Goal: Information Seeking & Learning: Learn about a topic

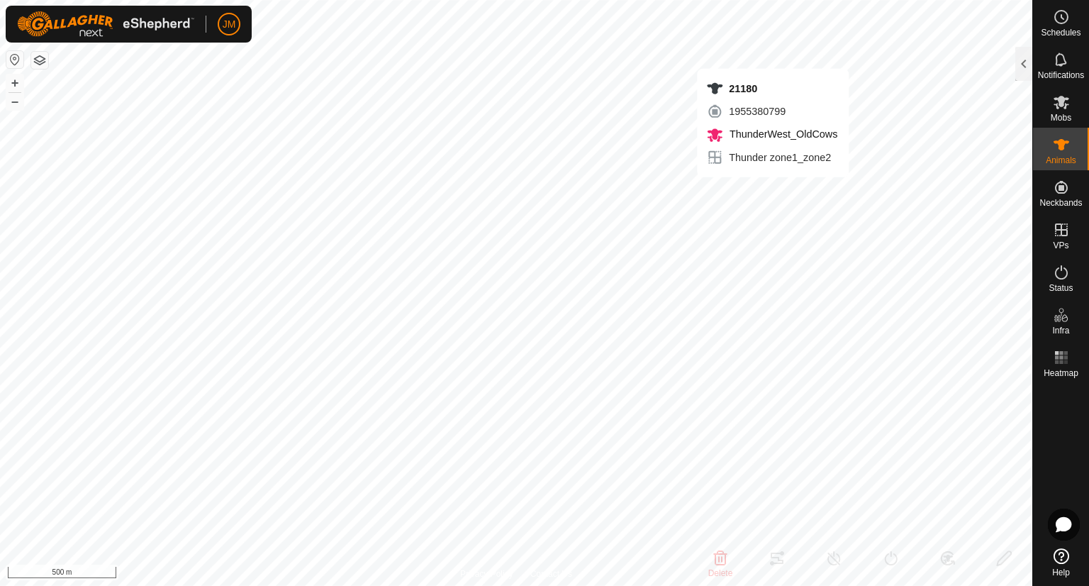
type input "21180"
type input "-"
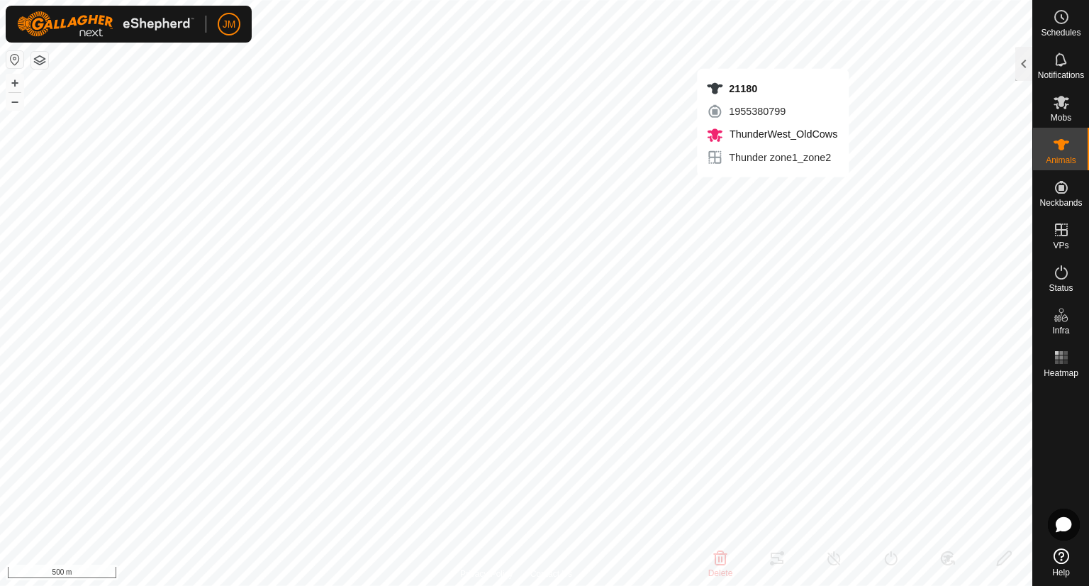
type input "-"
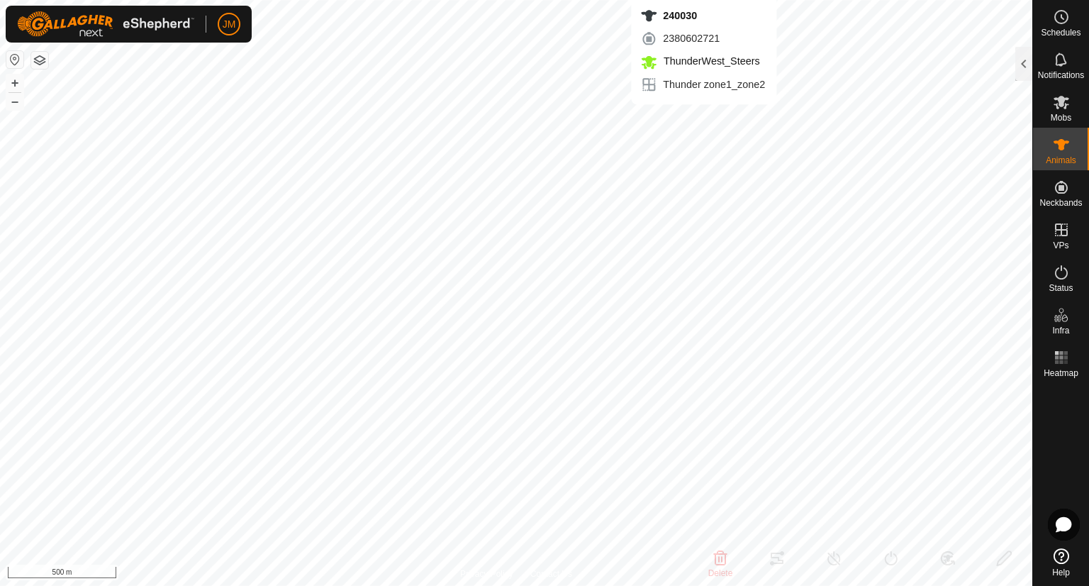
type input "240030"
type input "-"
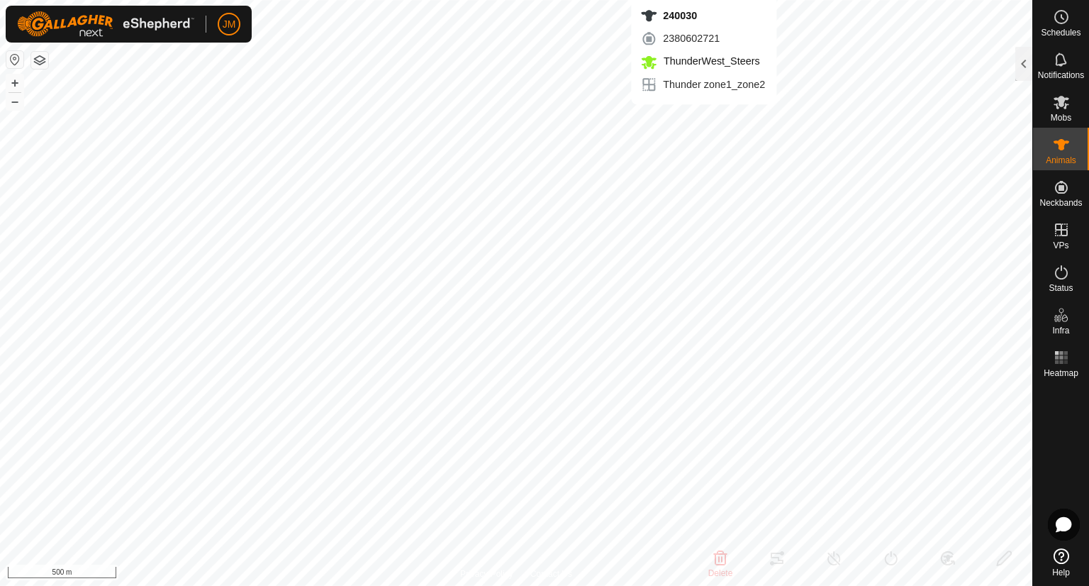
type input "-"
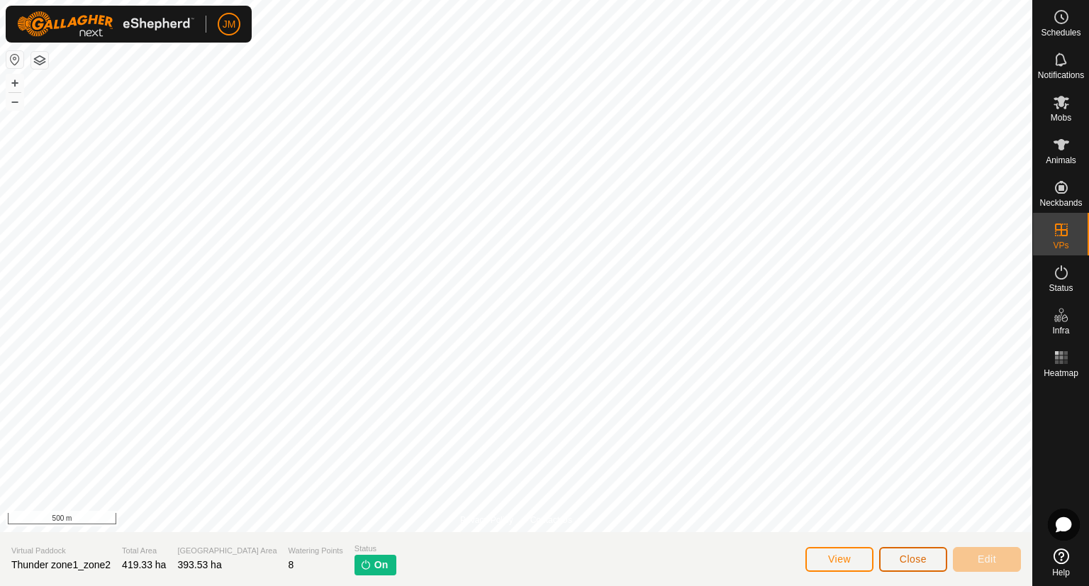
click at [909, 556] on span "Close" at bounding box center [913, 558] width 27 height 11
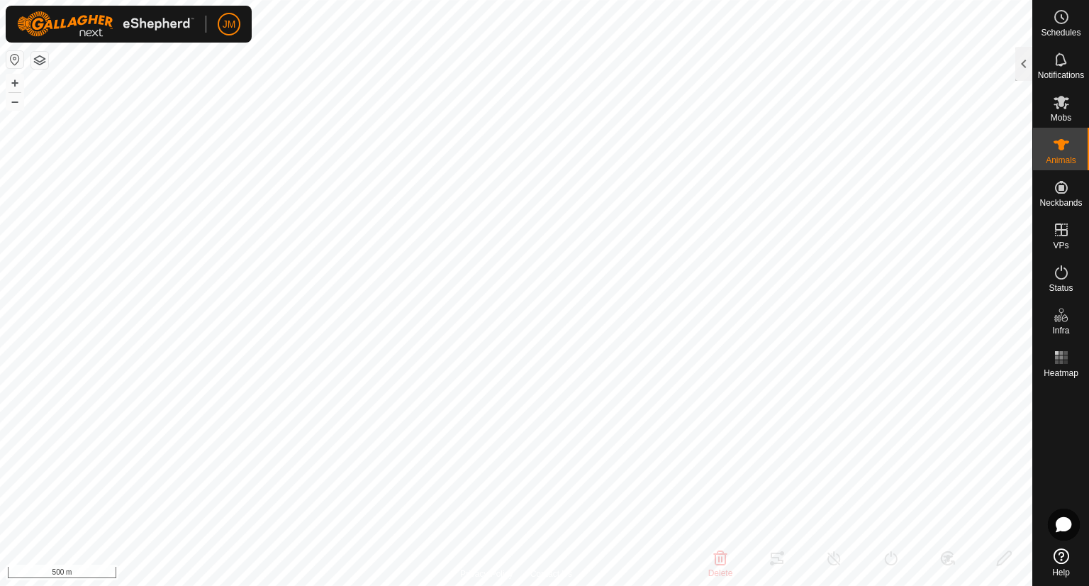
type input "240030"
type input "-"
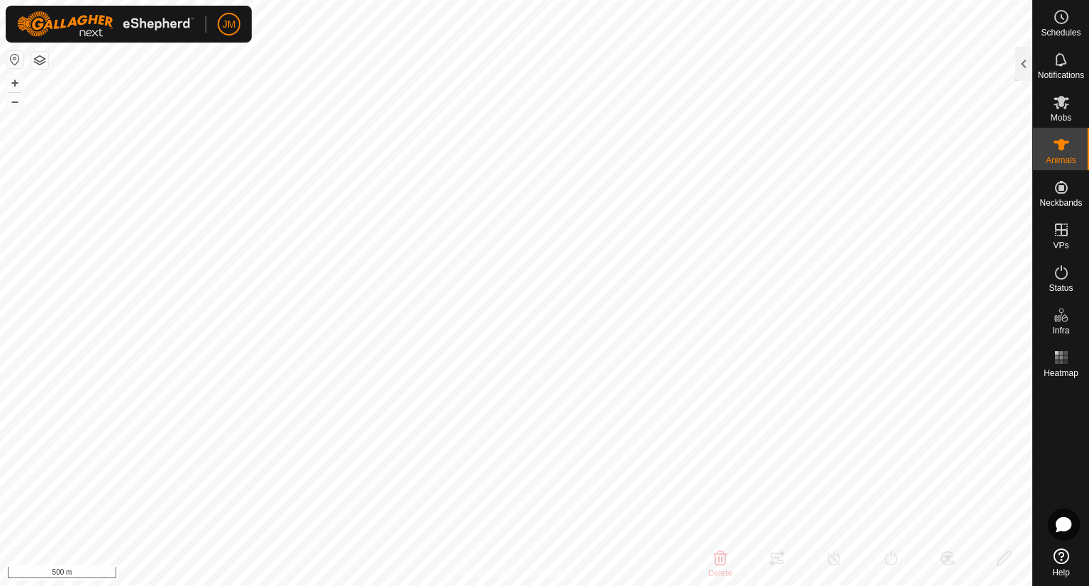
type input "-"
type input "220621"
type input "-"
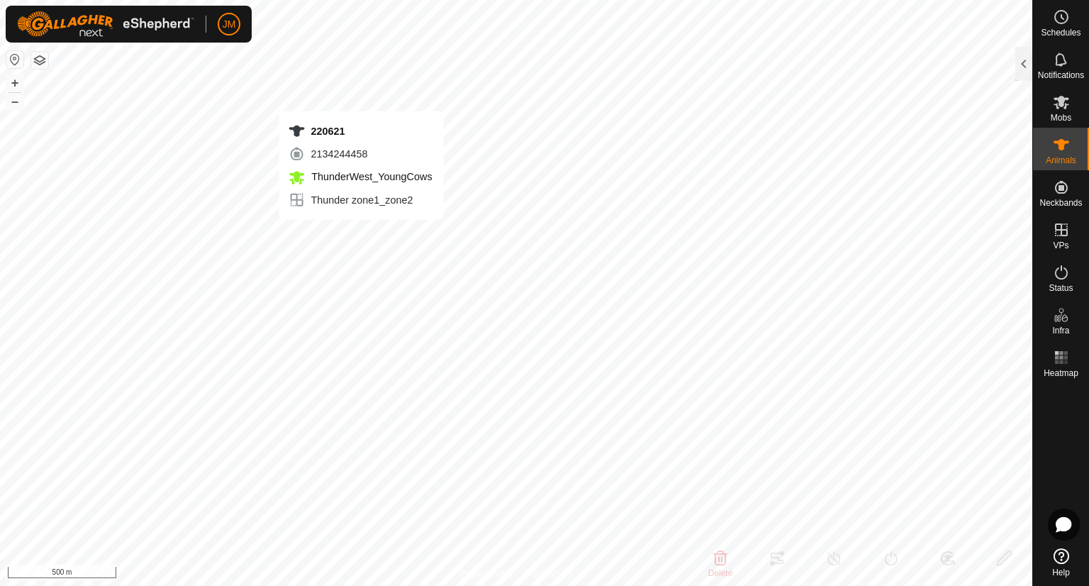
type input "-"
click at [18, 86] on button "+" at bounding box center [14, 82] width 17 height 17
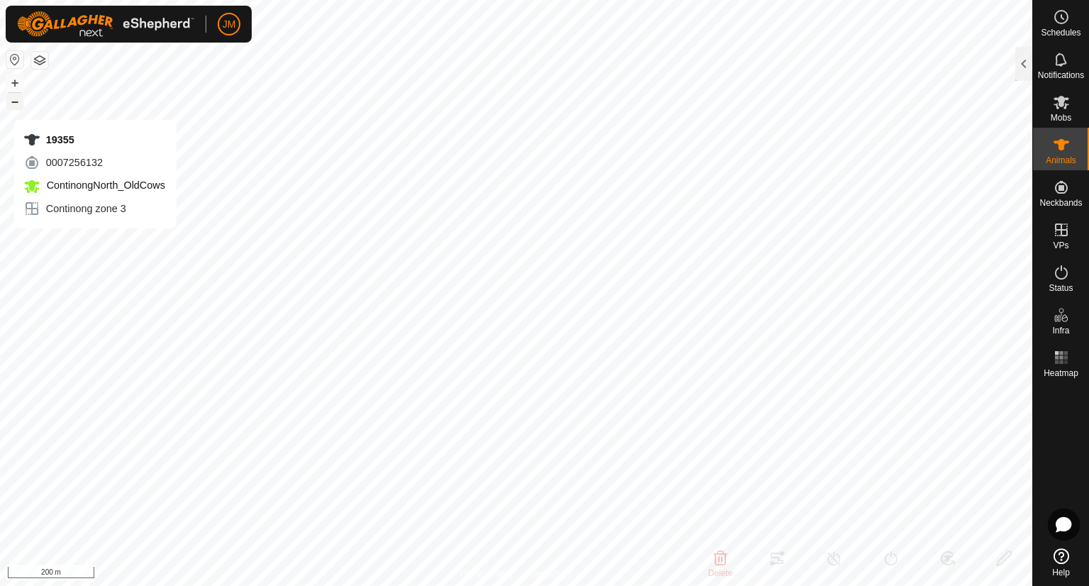
click at [13, 106] on button "–" at bounding box center [14, 101] width 17 height 17
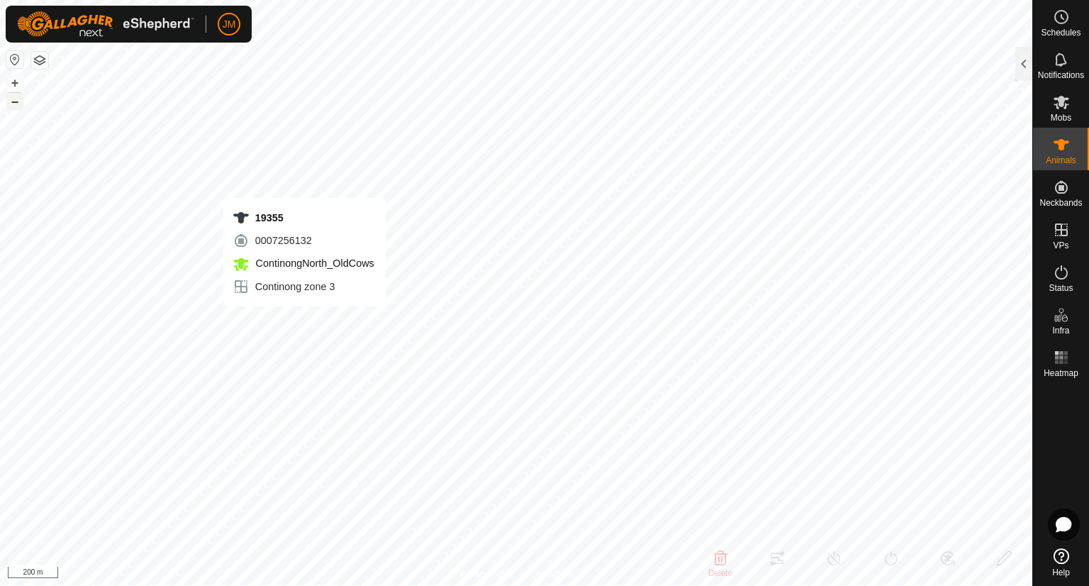
click at [13, 106] on button "–" at bounding box center [14, 101] width 17 height 17
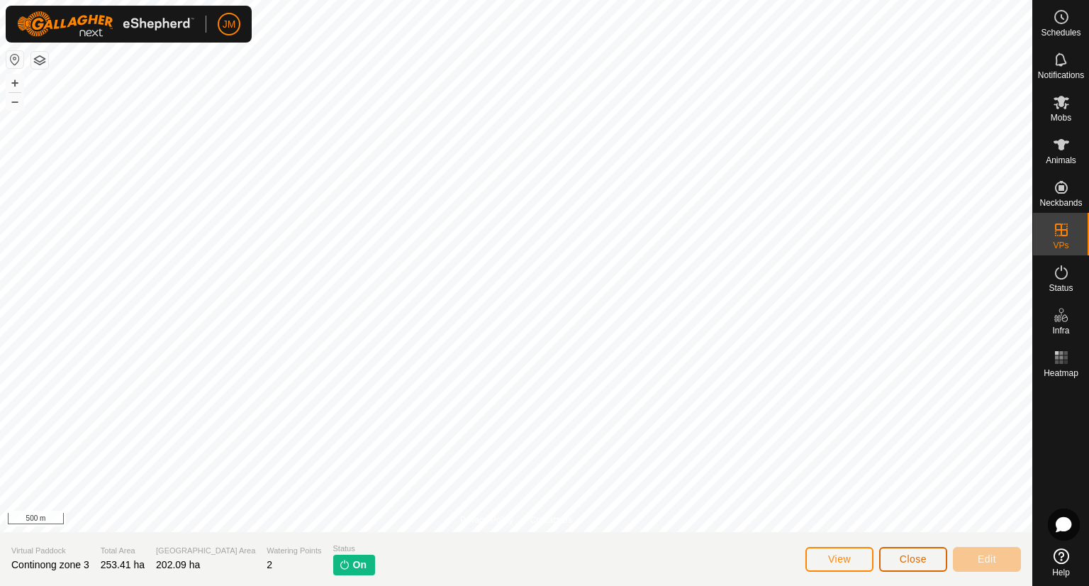
click at [888, 557] on button "Close" at bounding box center [913, 559] width 68 height 25
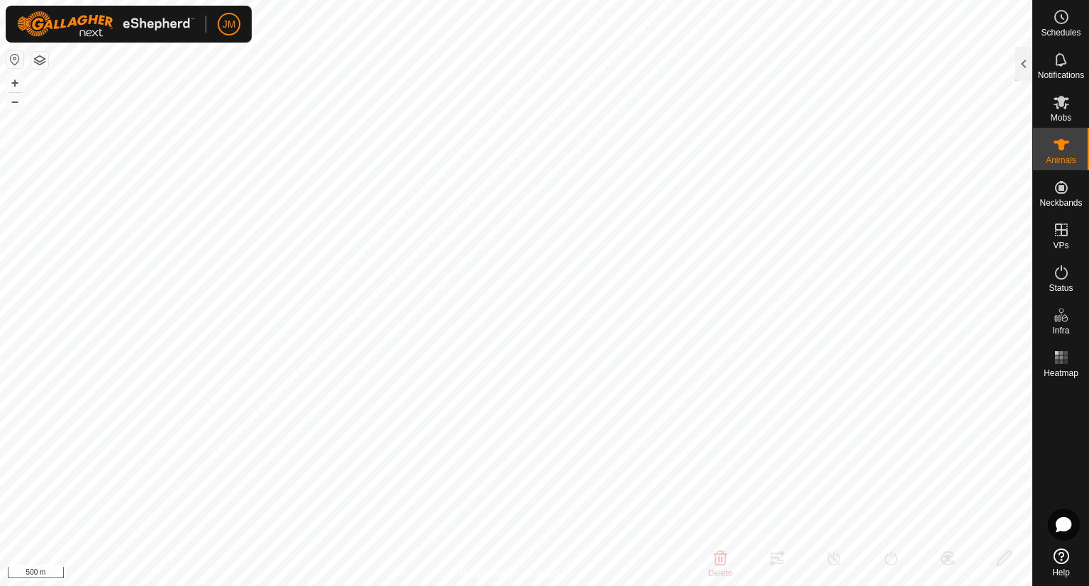
type input "220621"
type input "-"
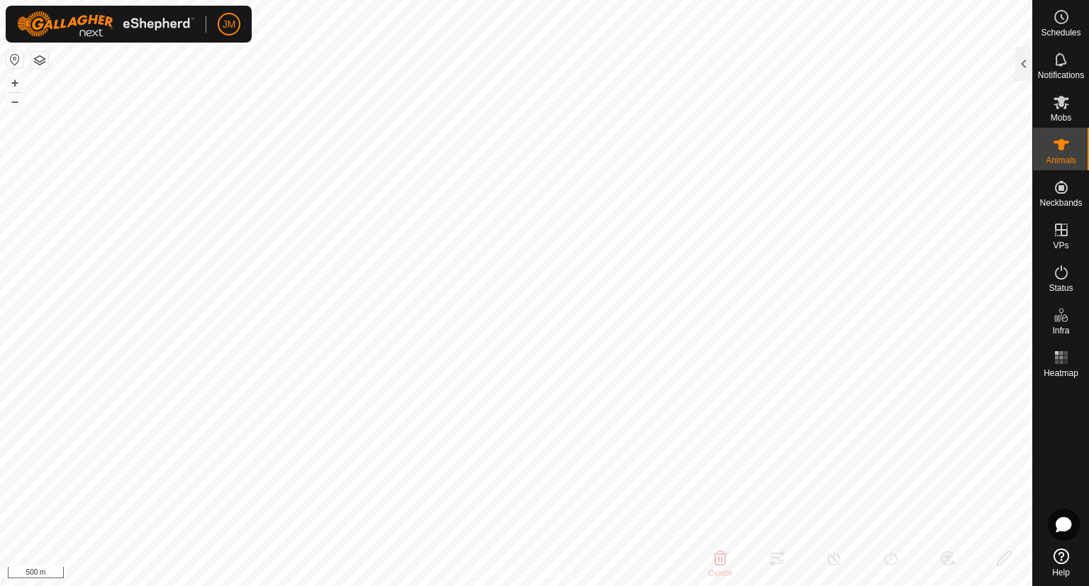
type input "-"
type input "220418"
type input "-"
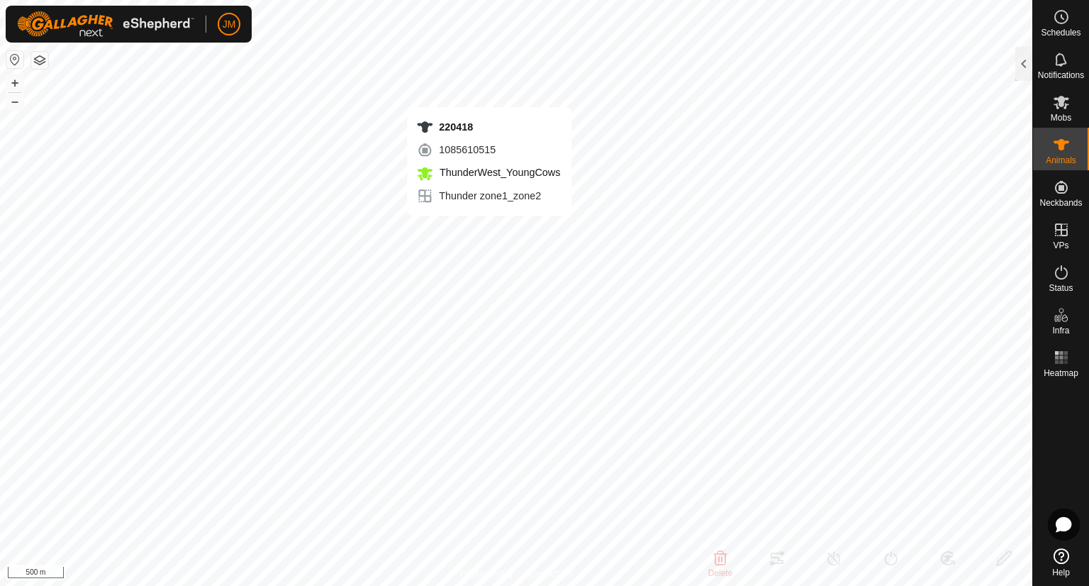
type input "-"
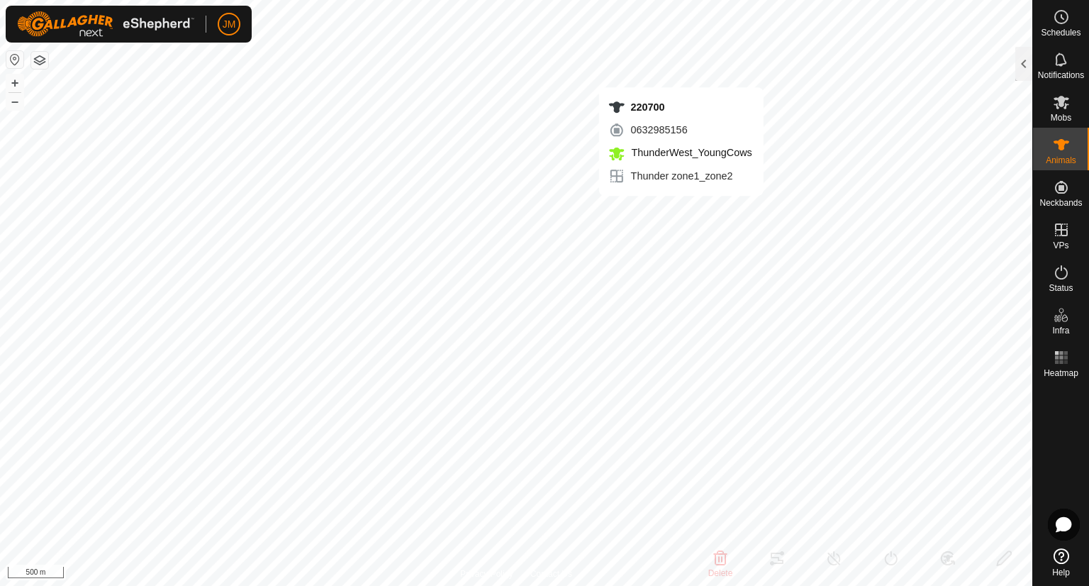
type input "21325"
type input "-"
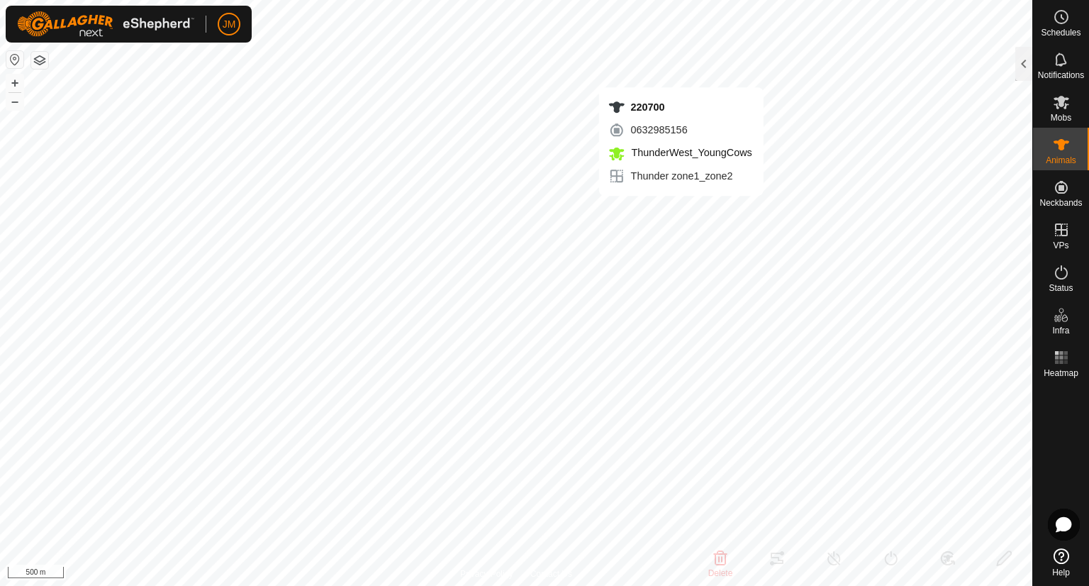
type input "-"
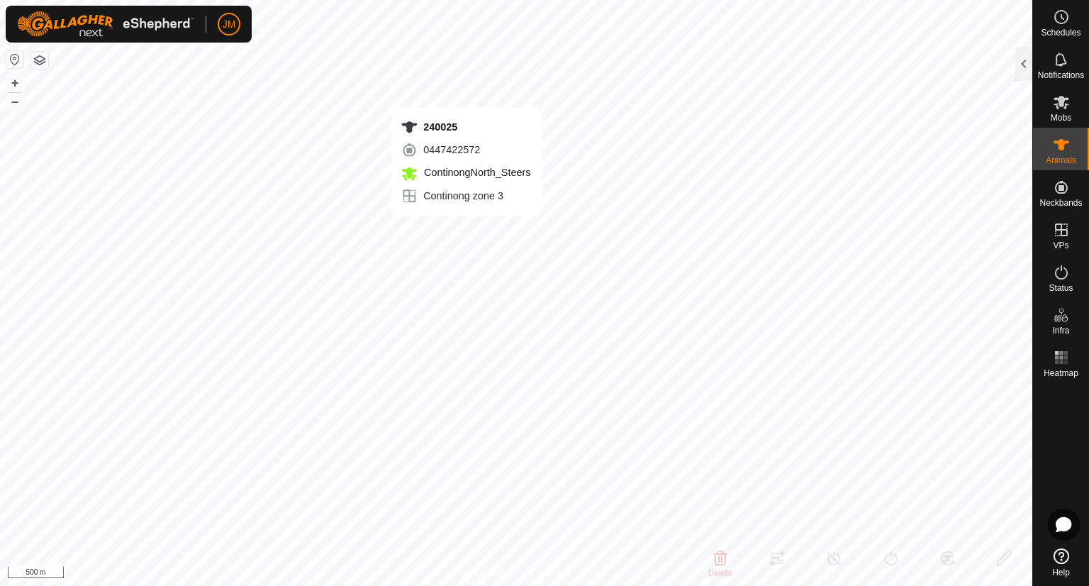
type input "240025"
type input "-"
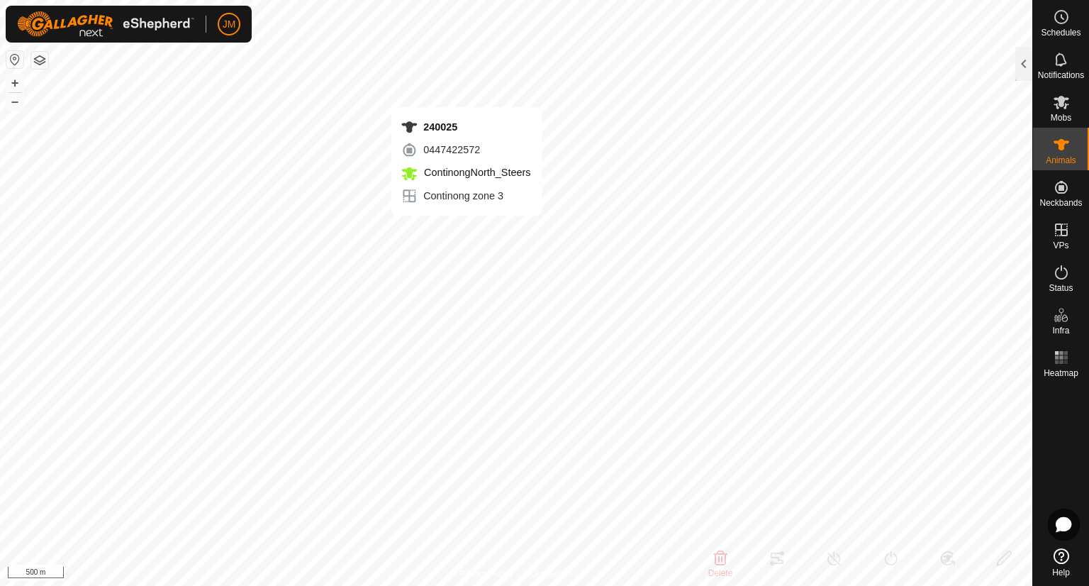
type input "-"
type input "18508"
type input "-"
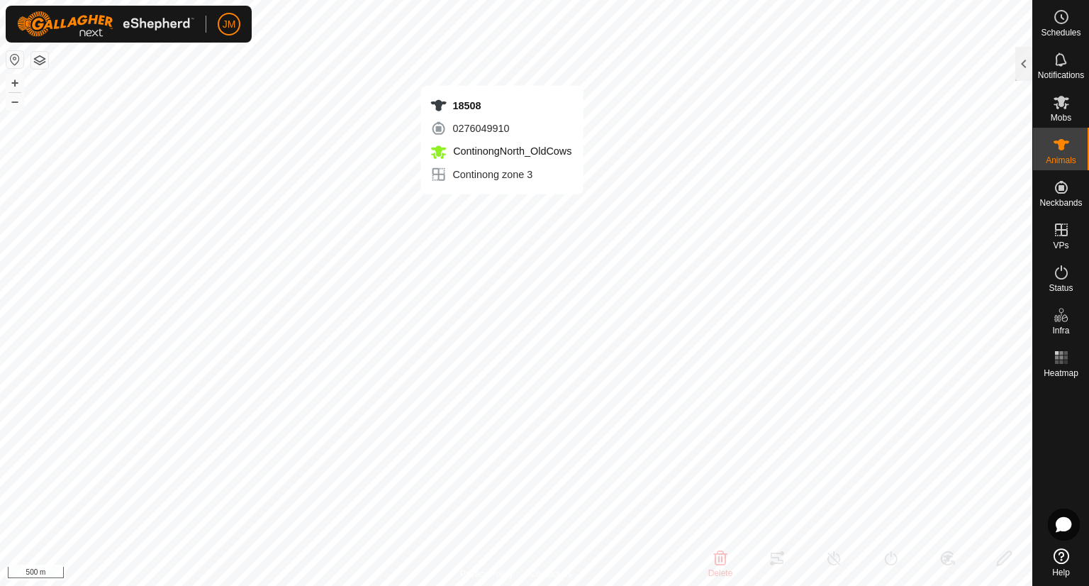
type input "-"
type input "0 kg"
type input "-"
type input "18373"
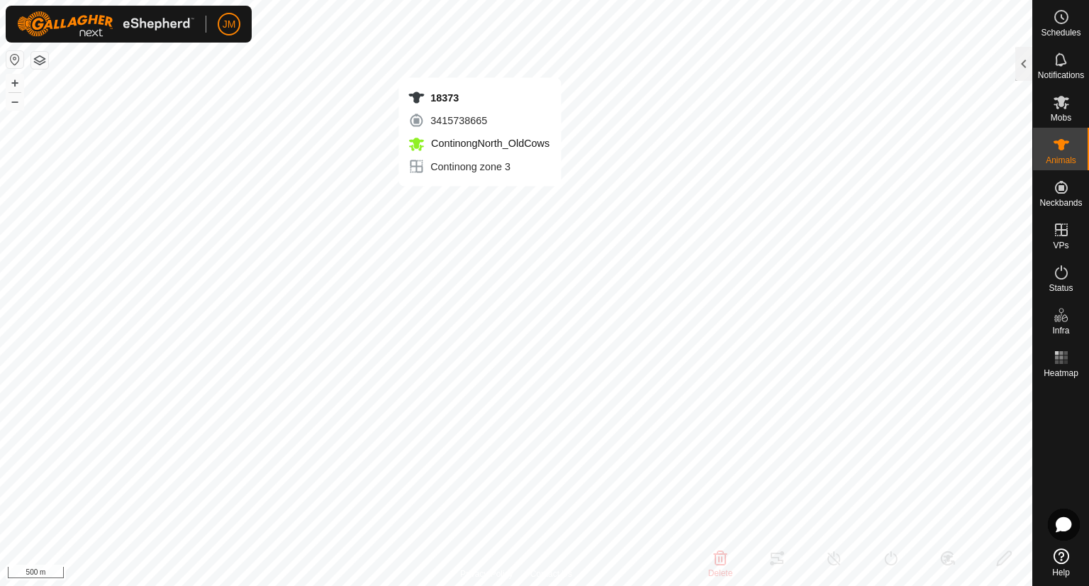
type input "-"
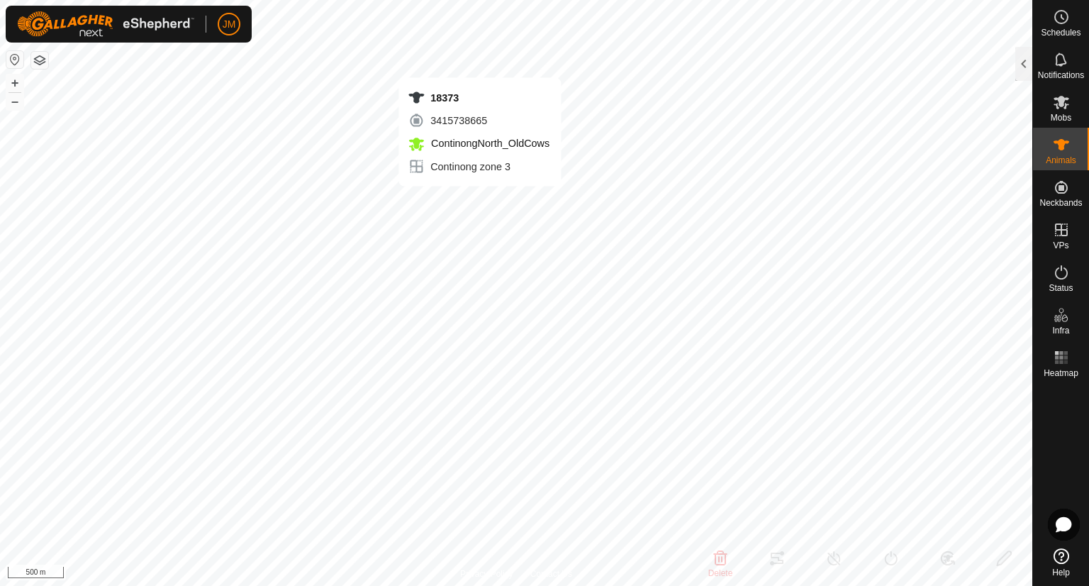
type input "-"
type input "240102"
type input "-"
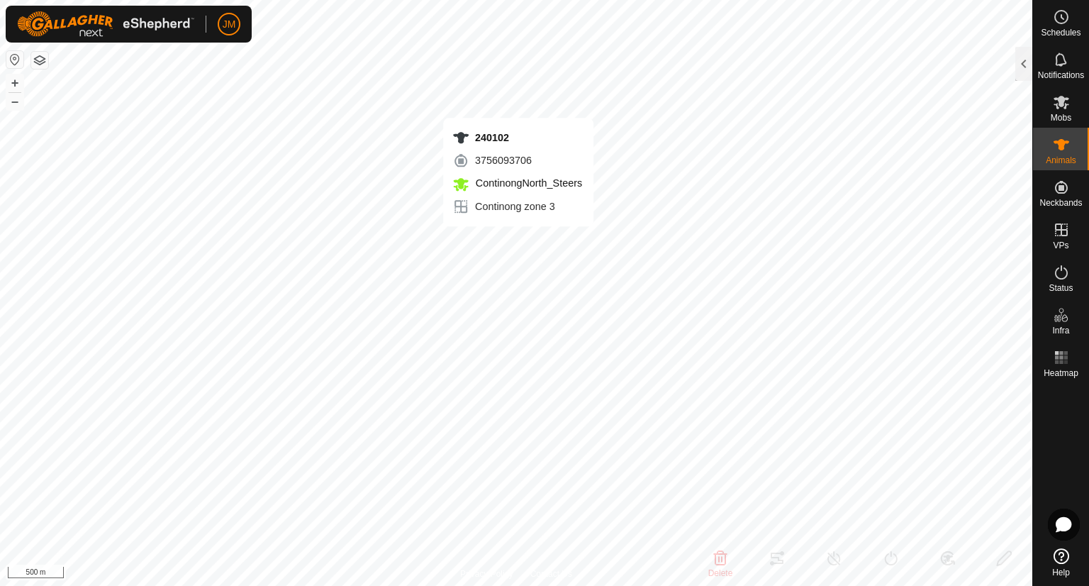
type input "-"
type input "18438"
type input "-"
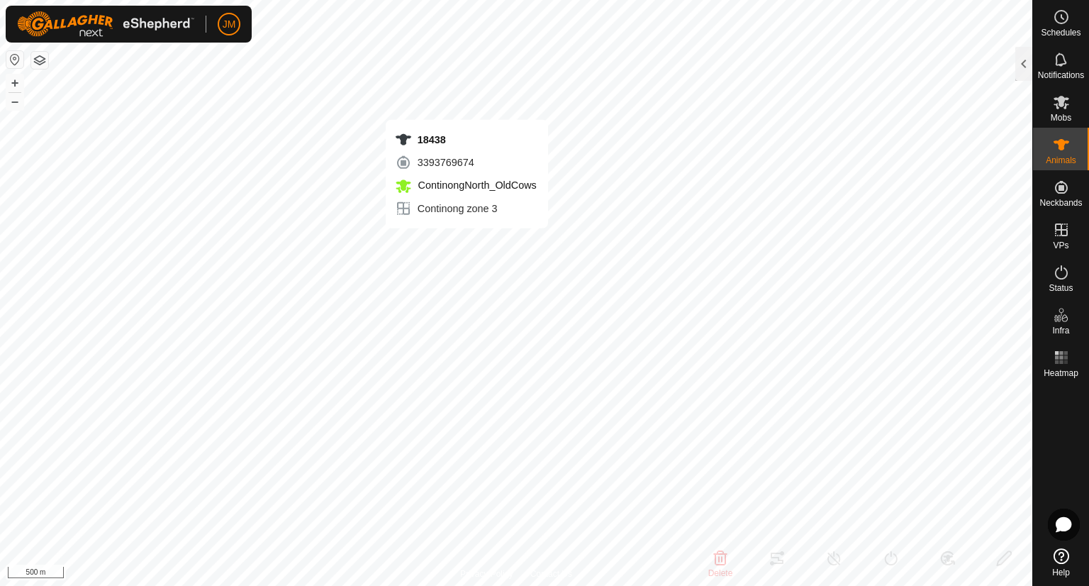
type input "-"
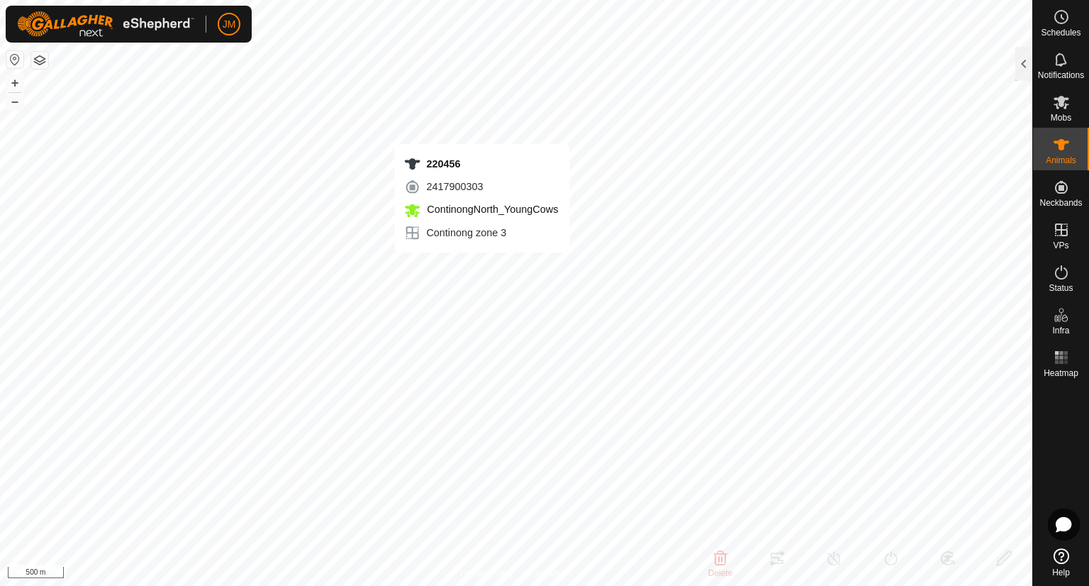
type input "220456"
type input "-"
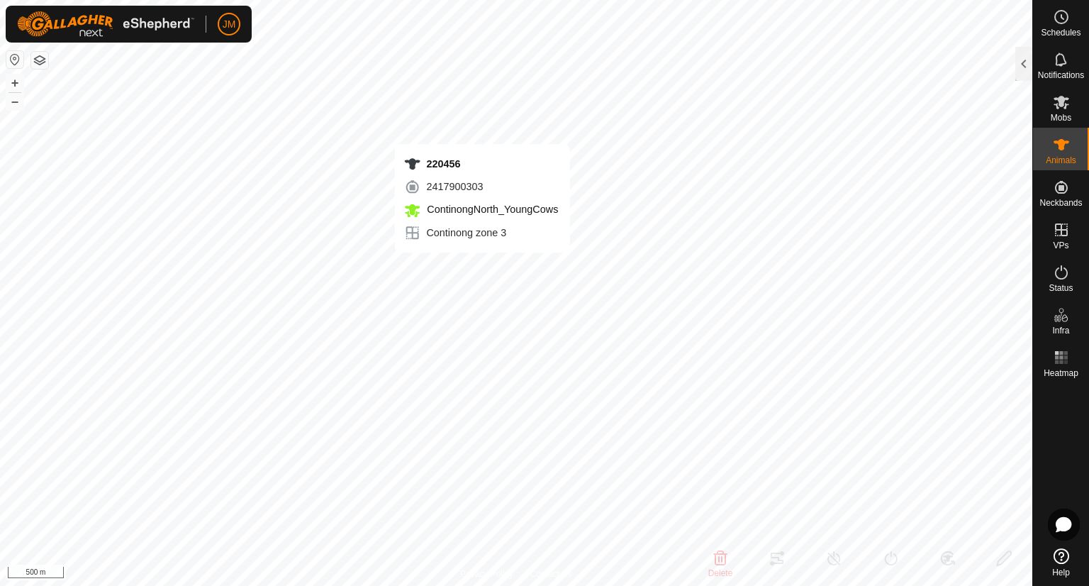
type input "-"
type input "21117"
type input "-"
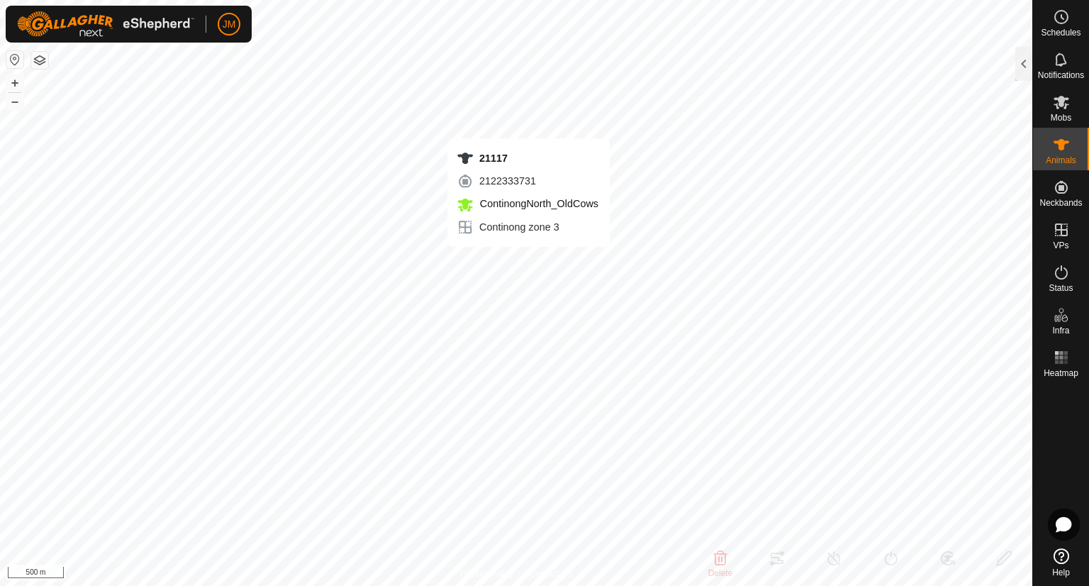
type input "-"
type input "20581"
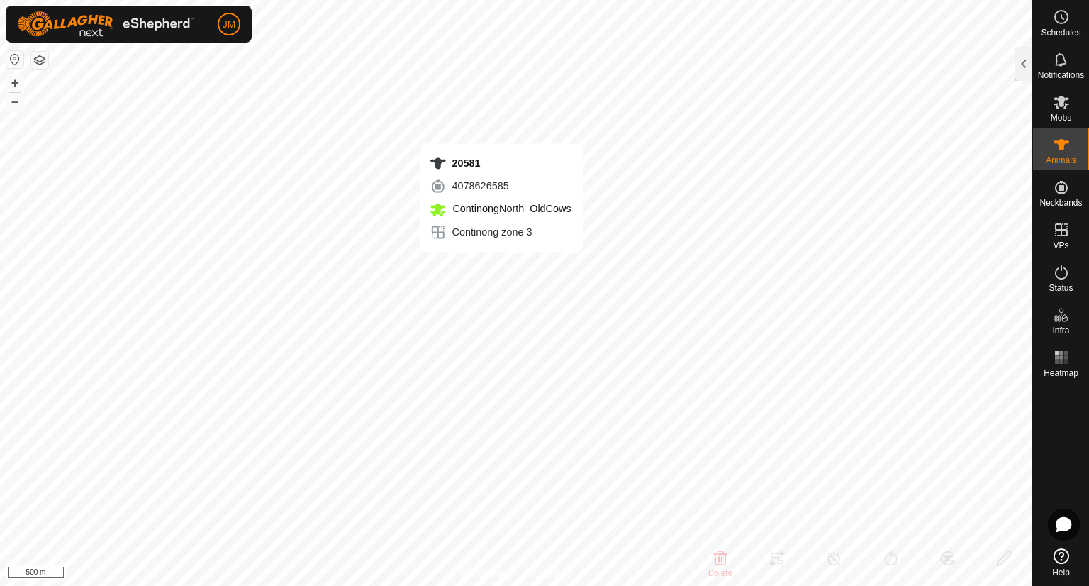
type input "-"
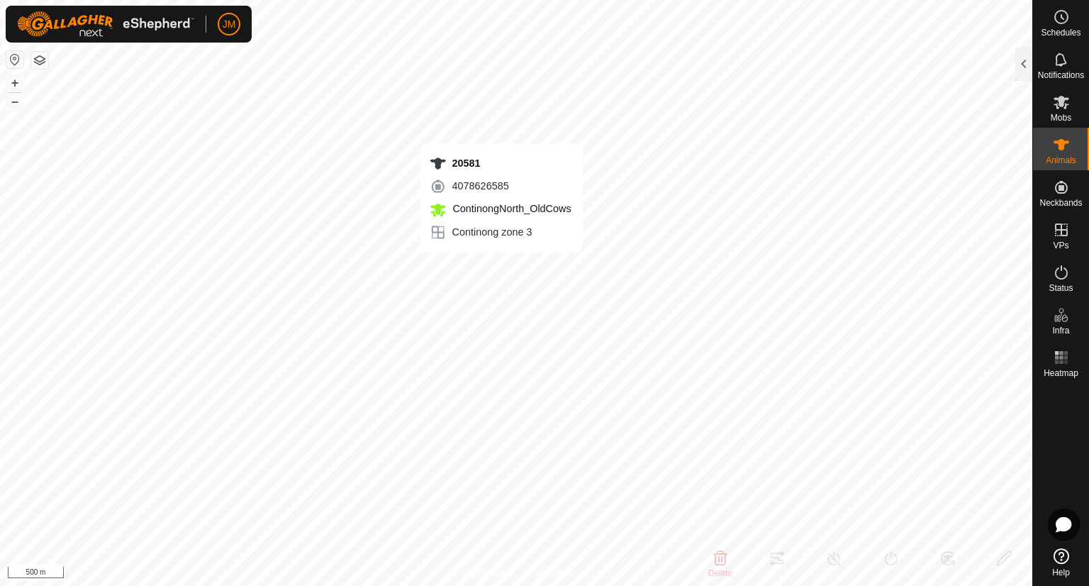
type input "-"
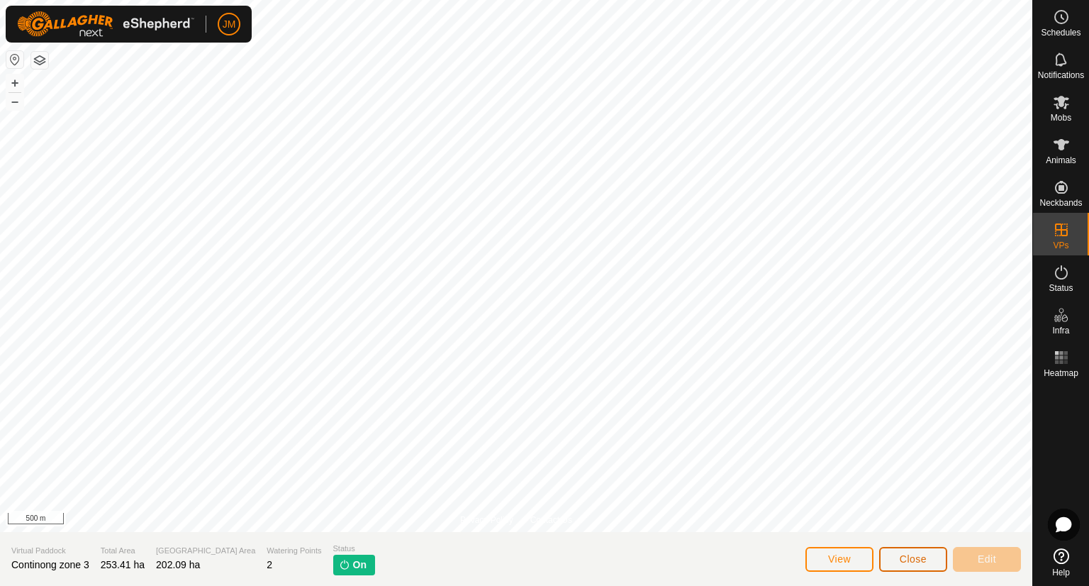
click at [916, 558] on span "Close" at bounding box center [913, 558] width 27 height 11
click at [900, 557] on span "Close" at bounding box center [913, 558] width 27 height 11
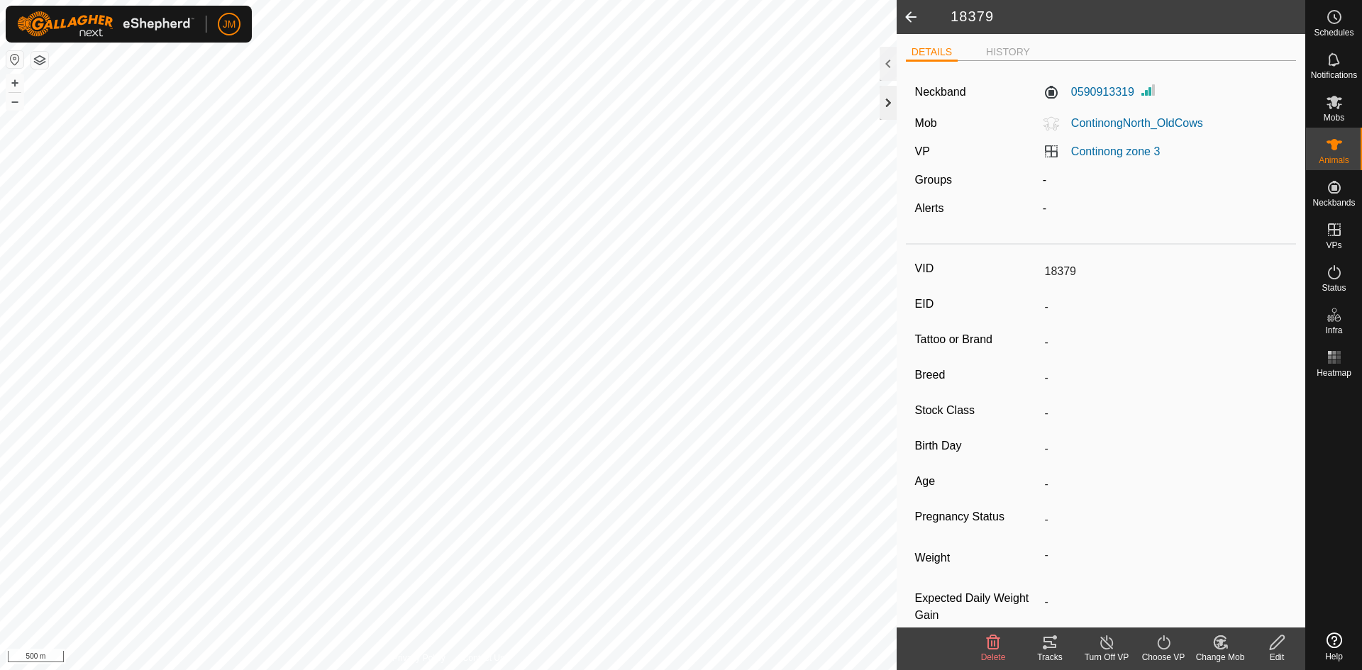
click at [889, 108] on div at bounding box center [887, 103] width 17 height 34
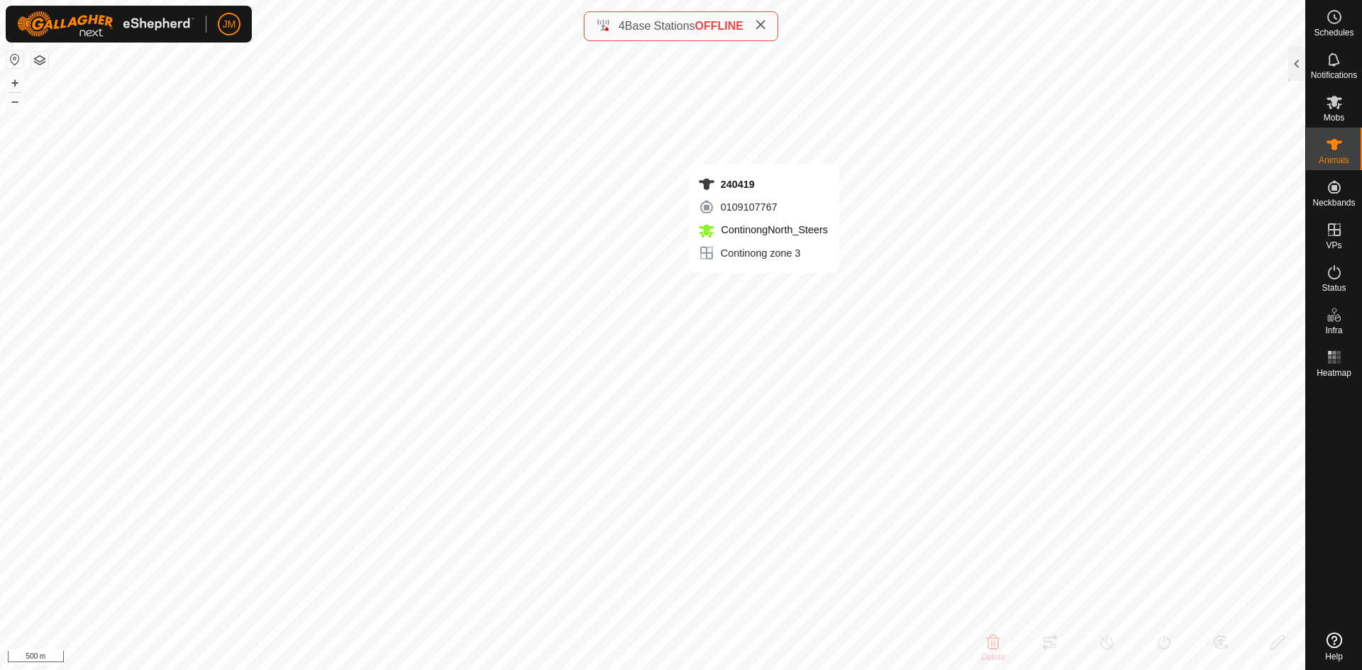
type input "240419"
type input "-"
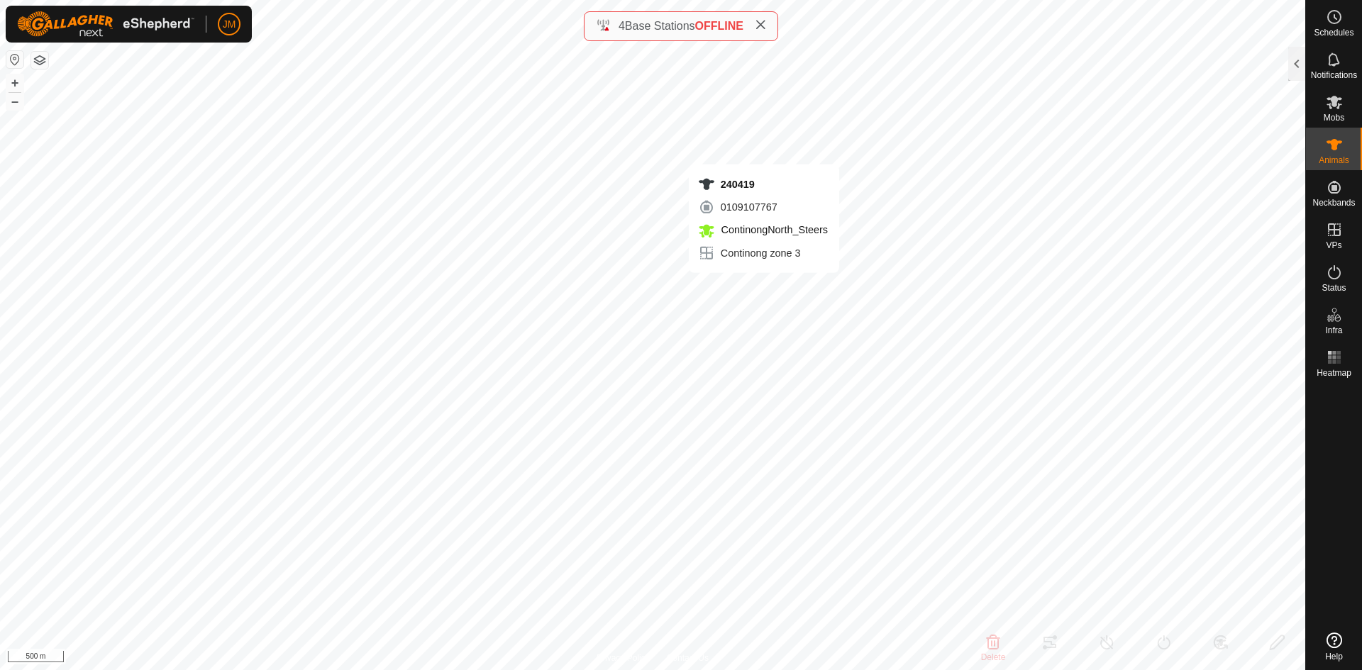
type input "-"
type input "240025"
type input "-"
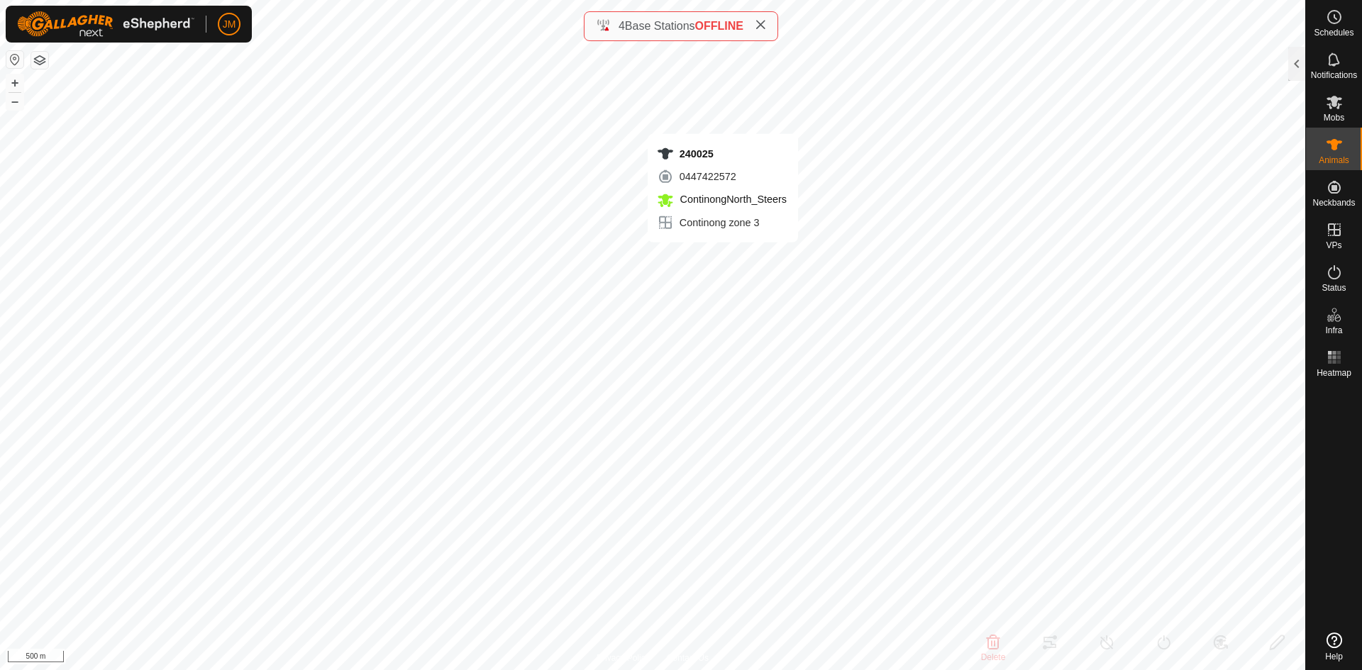
type input "-"
type input "21014"
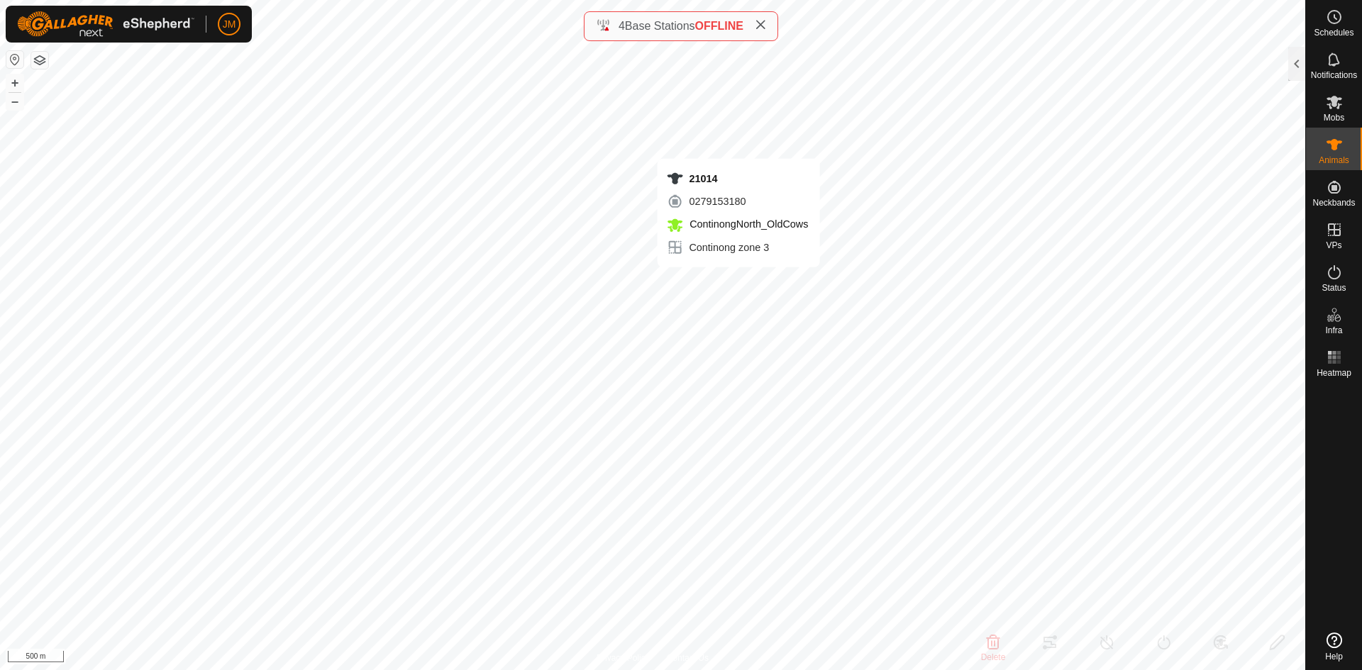
type input "-"
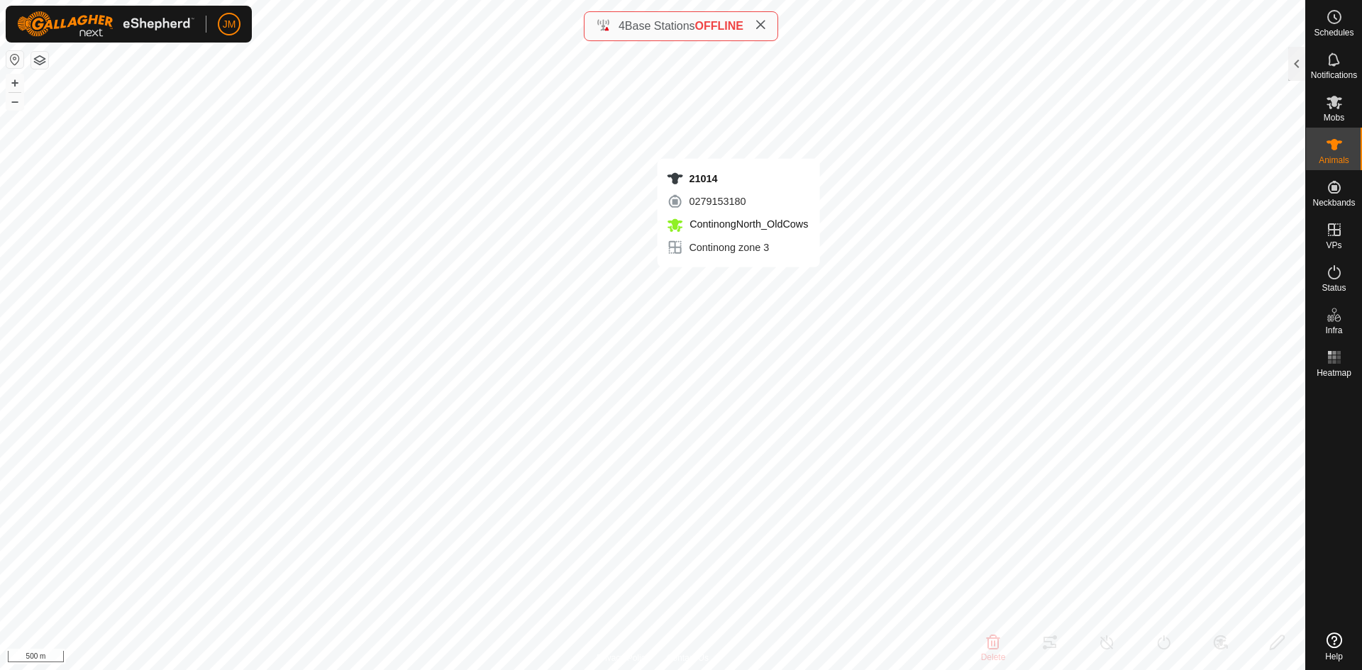
type input "-"
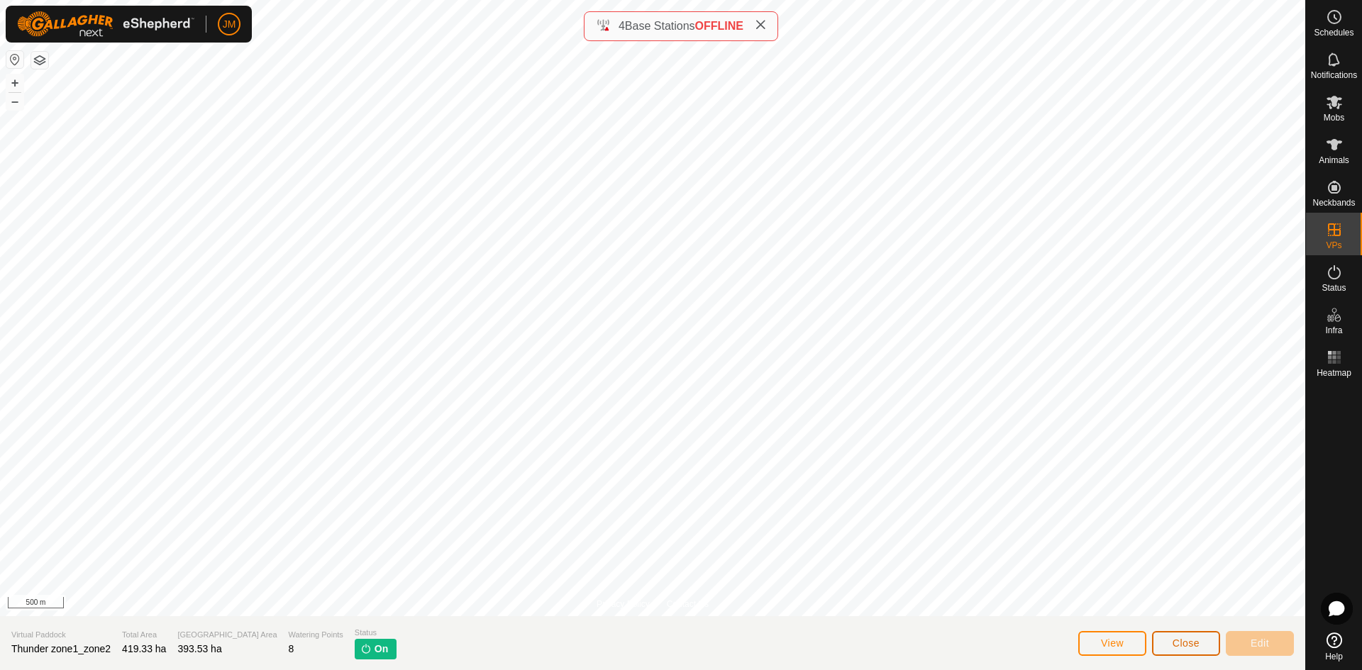
click at [1183, 648] on span "Close" at bounding box center [1185, 643] width 27 height 11
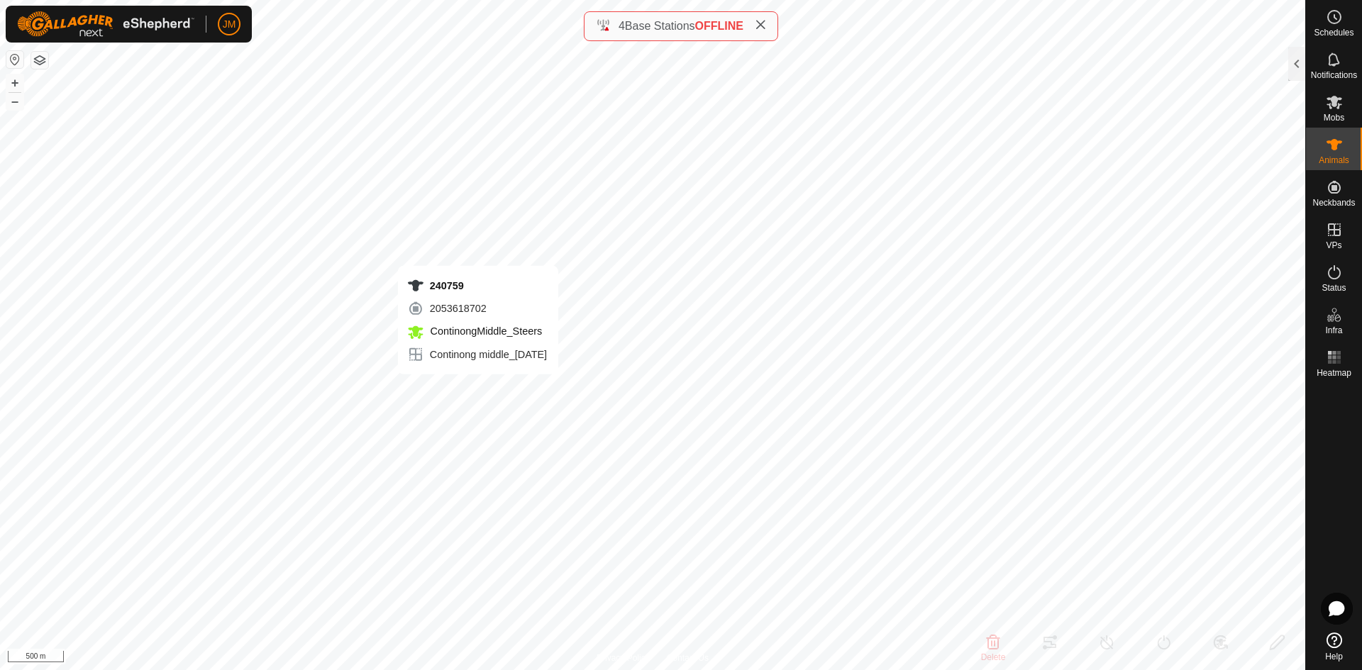
type input "220654"
type input "-"
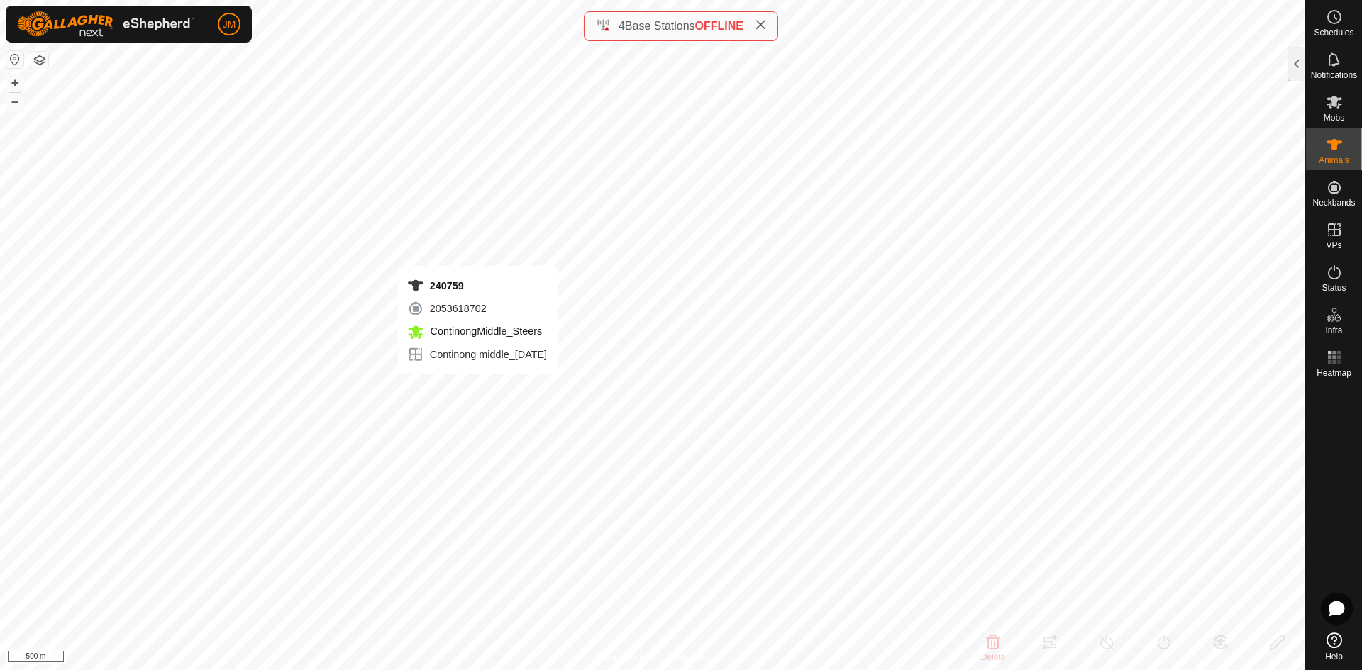
type input "0 kg"
type input "-"
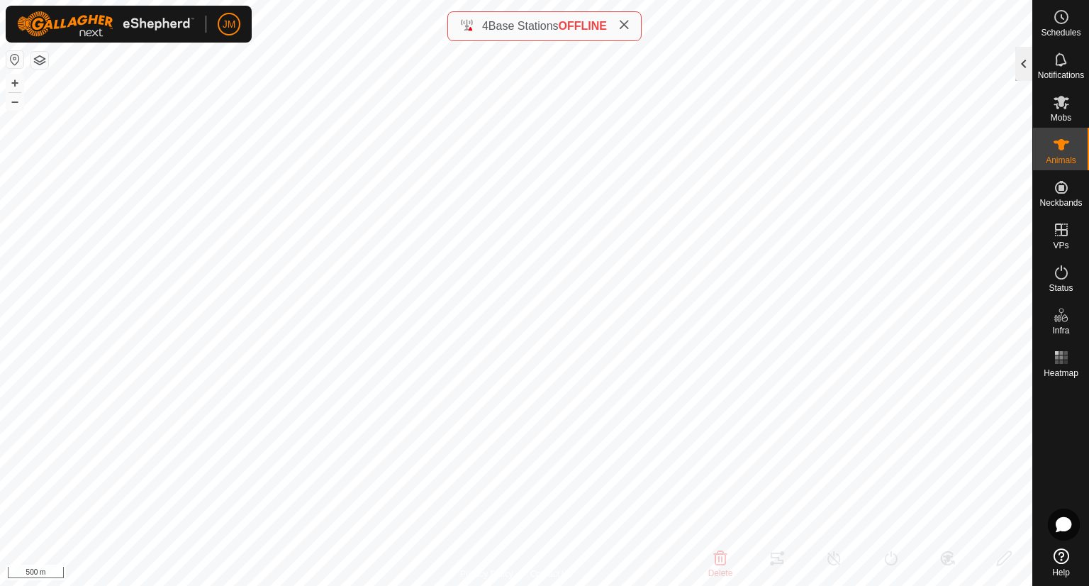
click at [1024, 70] on div at bounding box center [1024, 64] width 17 height 34
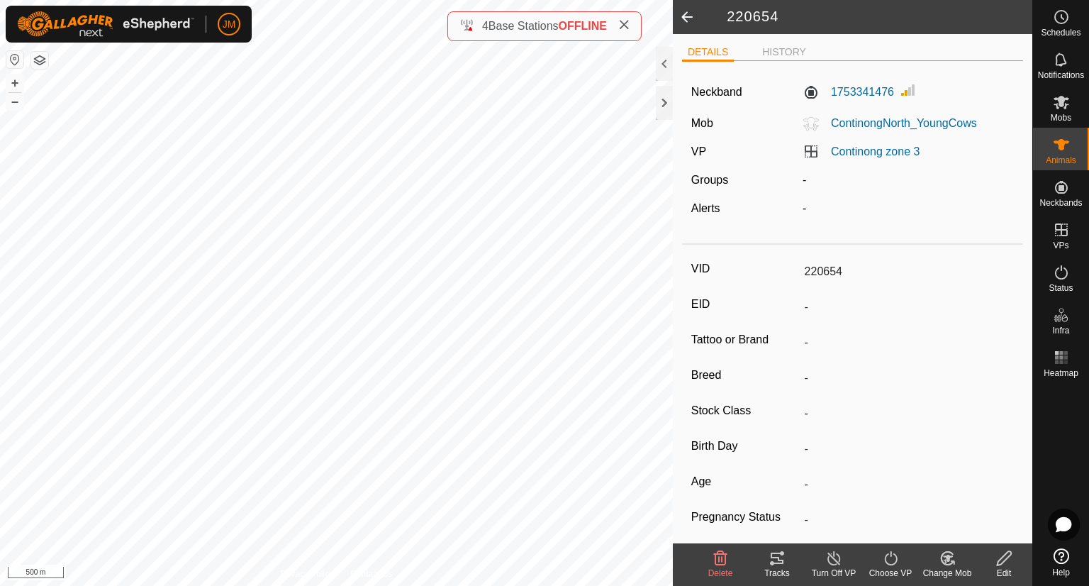
click at [689, 14] on span at bounding box center [687, 17] width 28 height 34
type input "21014"
type input "-"
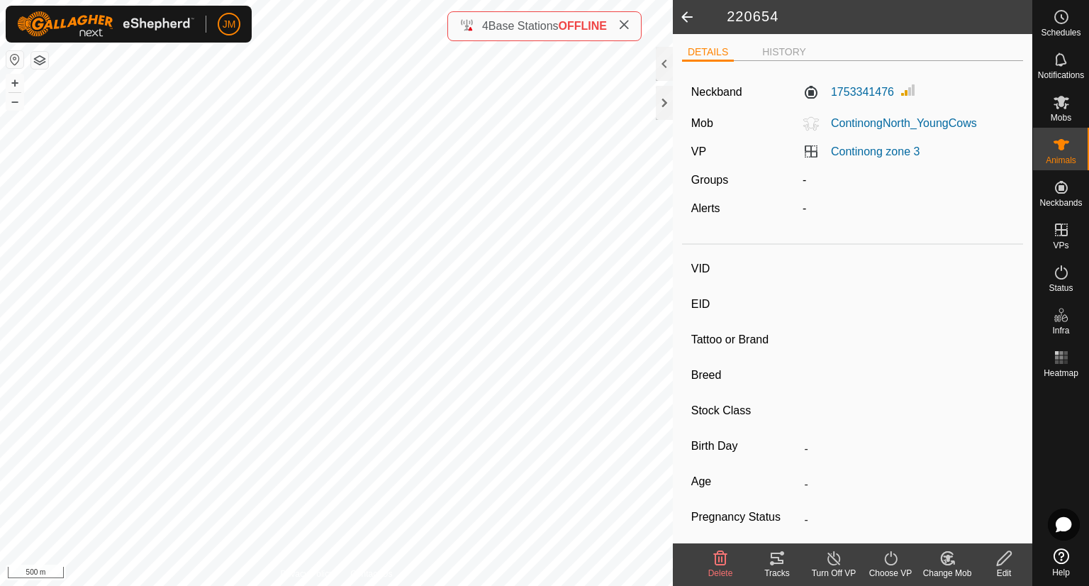
type input "-"
click at [1067, 109] on icon at bounding box center [1061, 102] width 17 height 17
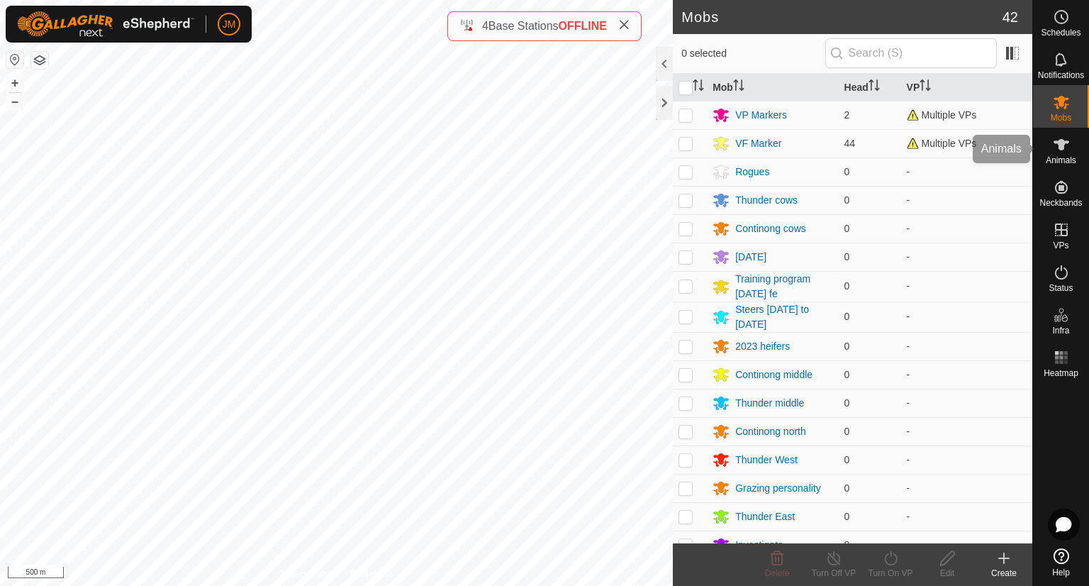
click at [1058, 148] on icon at bounding box center [1061, 144] width 17 height 17
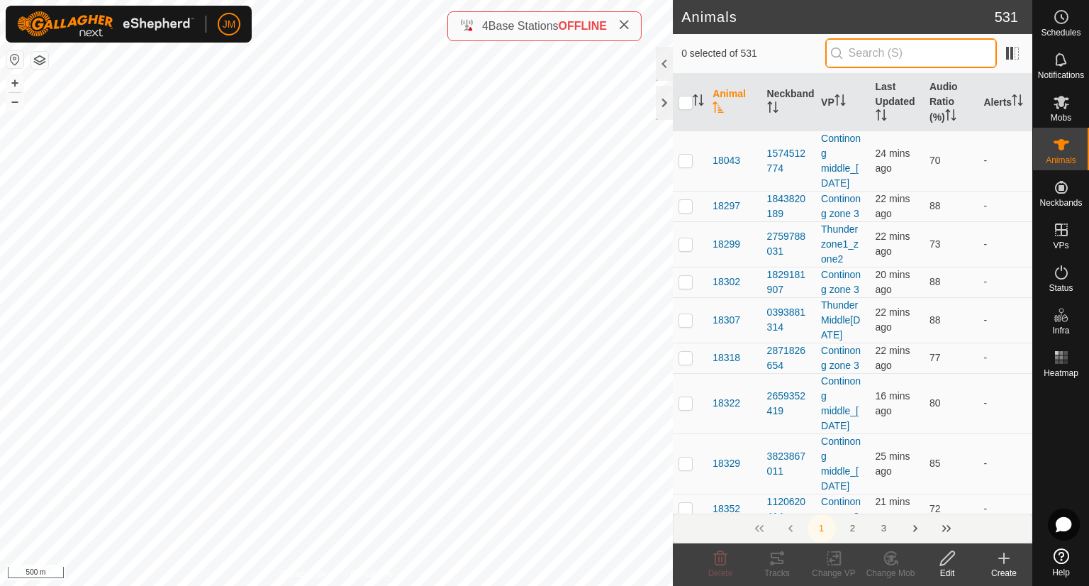
click at [895, 57] on input "text" at bounding box center [912, 53] width 172 height 30
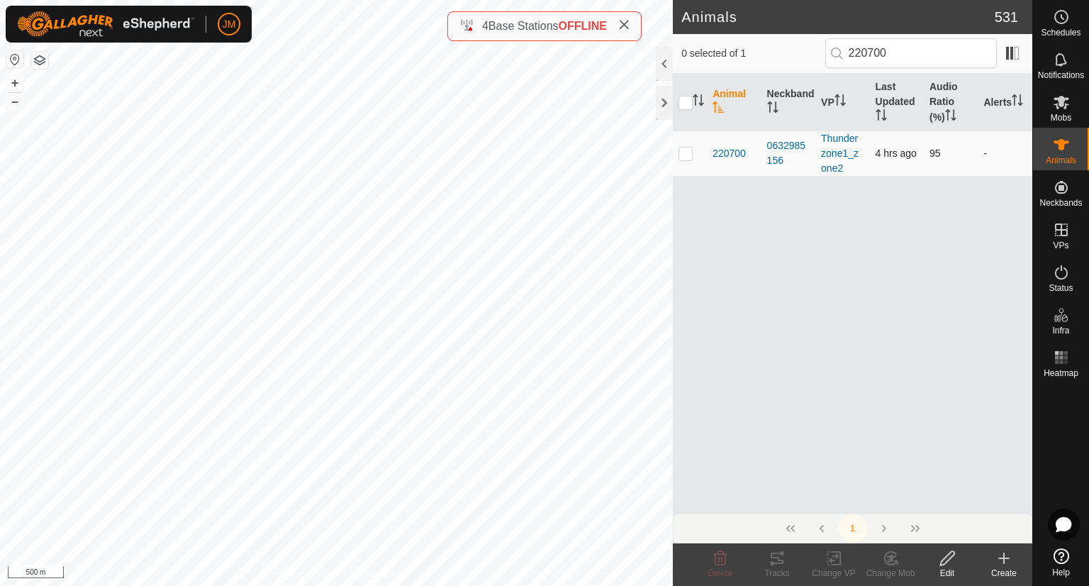
drag, startPoint x: 801, startPoint y: 160, endPoint x: 766, endPoint y: 145, distance: 38.2
click at [766, 145] on td "0632985156" at bounding box center [789, 152] width 54 height 45
copy div "0632985156"
drag, startPoint x: 899, startPoint y: 55, endPoint x: 828, endPoint y: 51, distance: 71.7
click at [828, 51] on div "0 selected of 1 220700" at bounding box center [853, 53] width 343 height 30
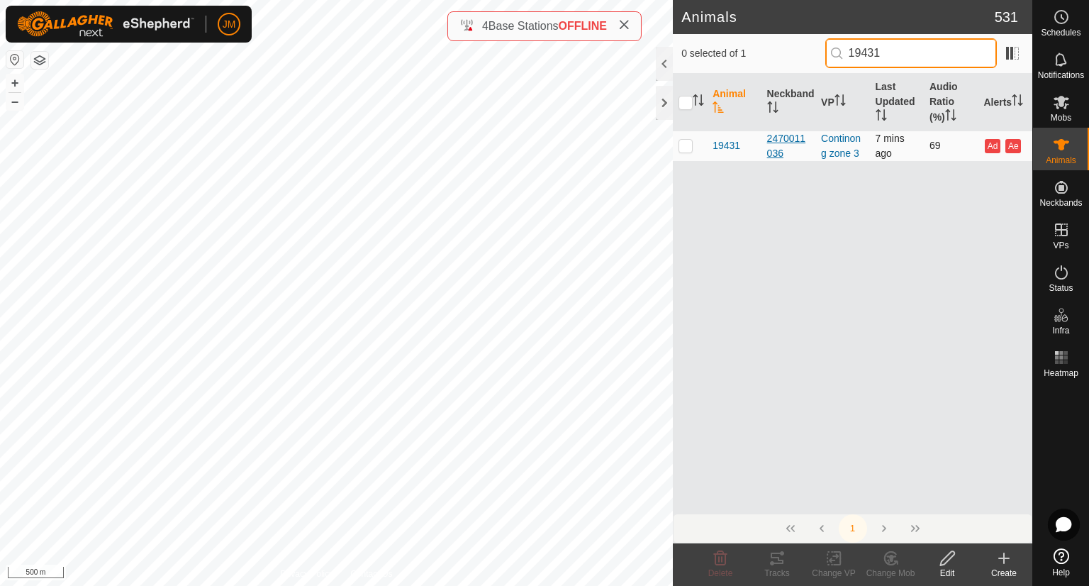
type input "19431"
drag, startPoint x: 808, startPoint y: 154, endPoint x: 767, endPoint y: 140, distance: 43.5
click at [767, 140] on div "2470011036" at bounding box center [788, 146] width 43 height 30
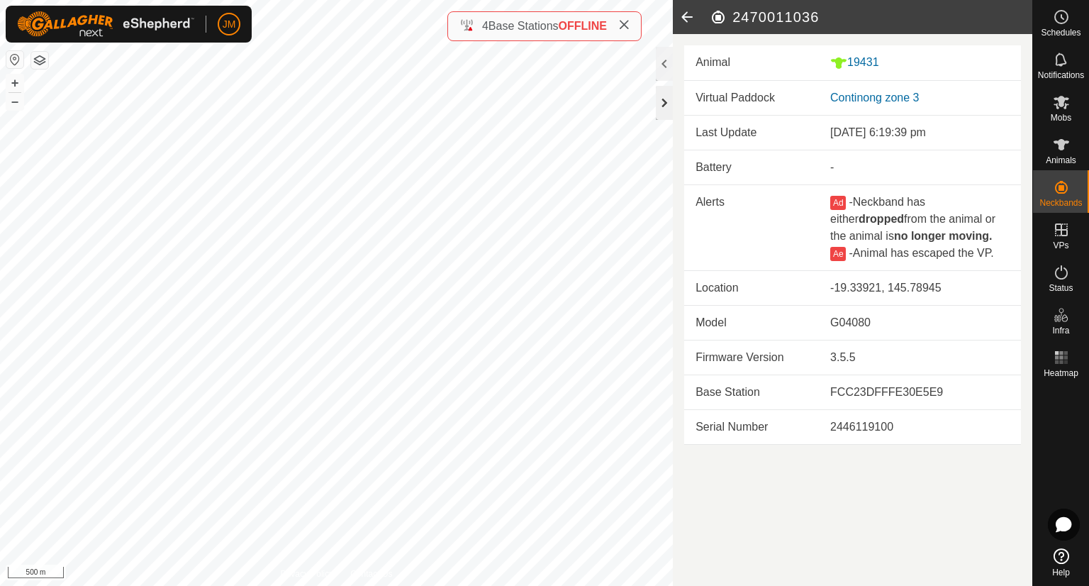
click at [660, 111] on div at bounding box center [664, 103] width 17 height 34
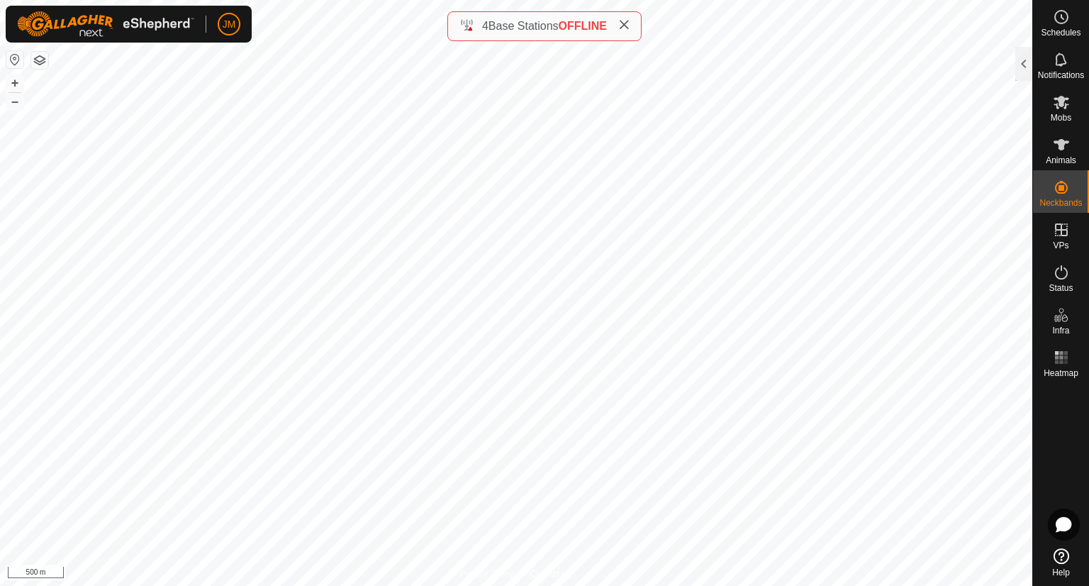
click at [628, 23] on icon at bounding box center [623, 24] width 11 height 11
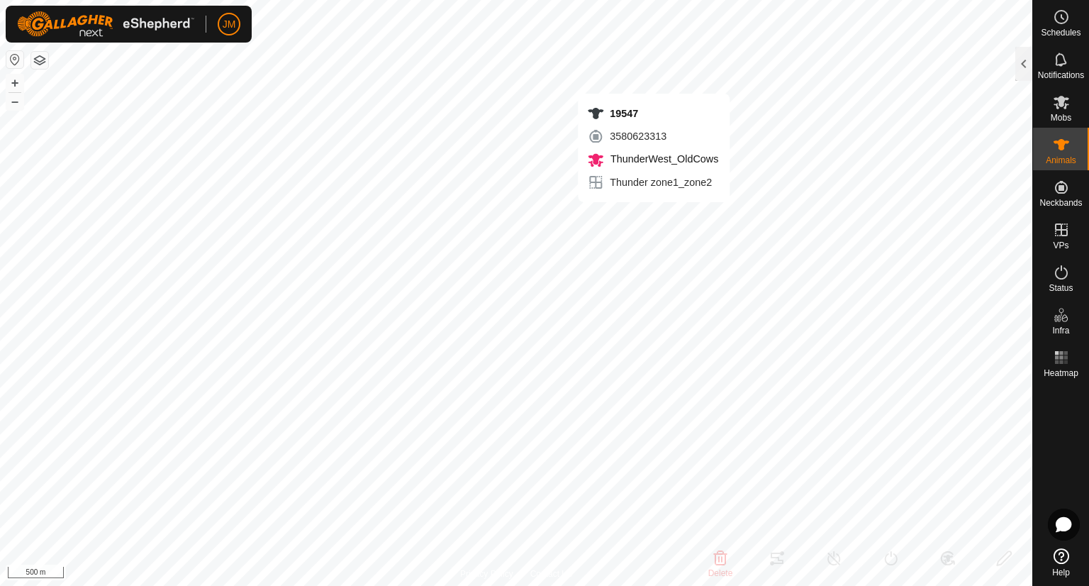
type input "19547"
type input "-"
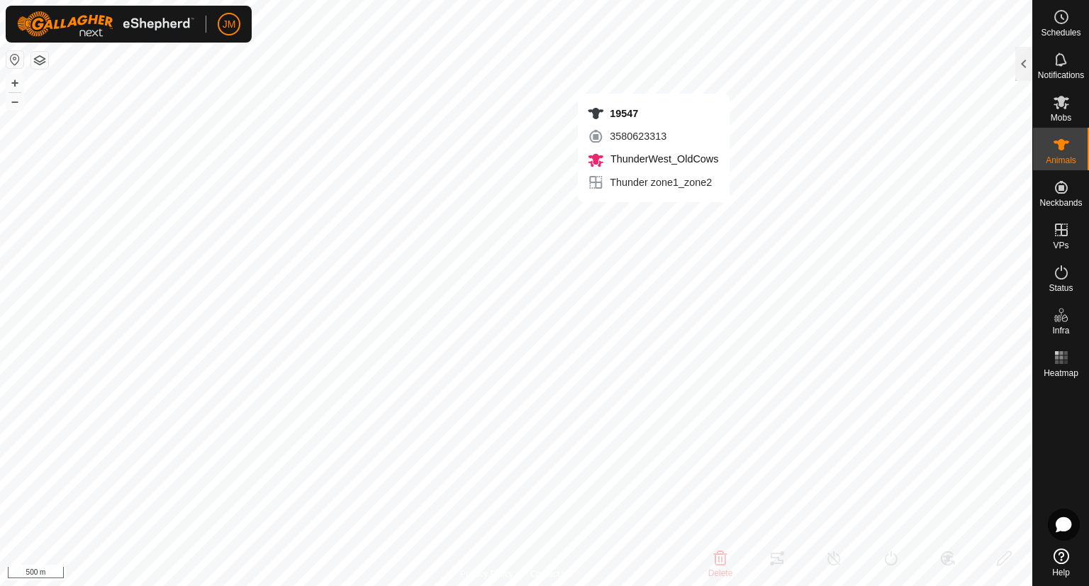
type input "-"
type input "240030"
type input "-"
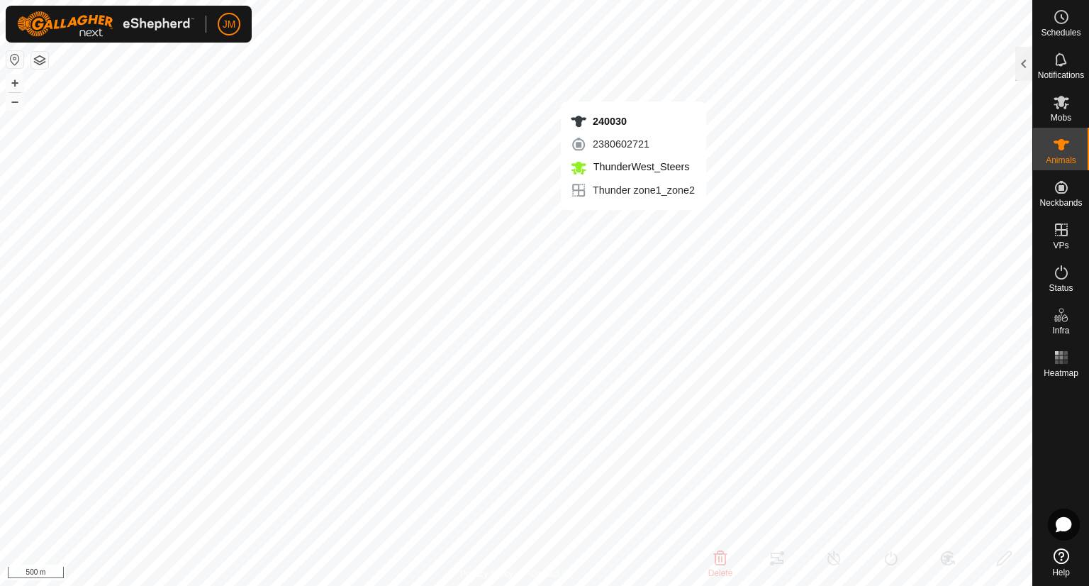
type input "-"
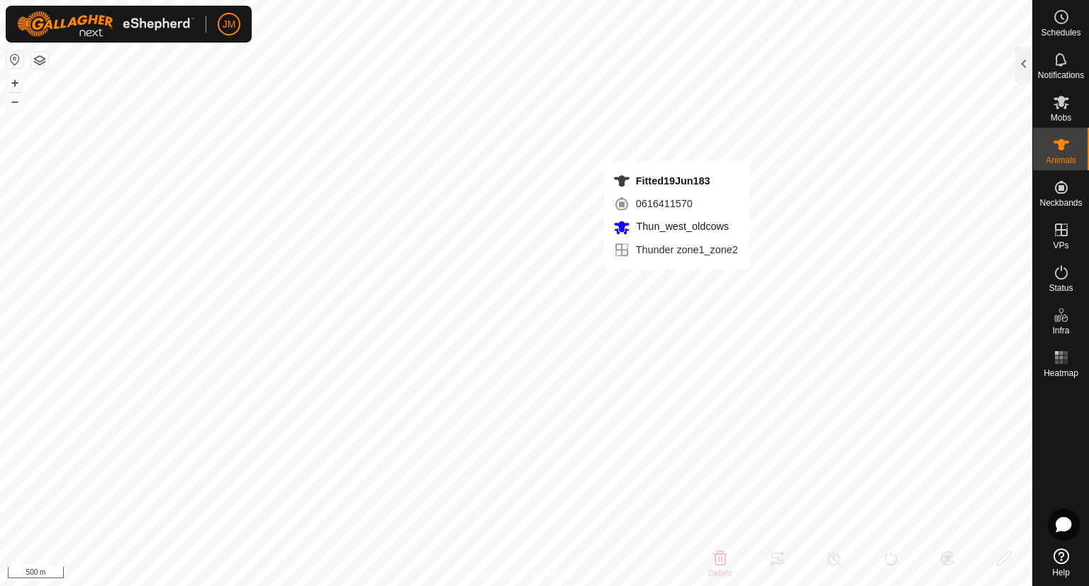
type input "Fitted19Jun183"
type input "-"
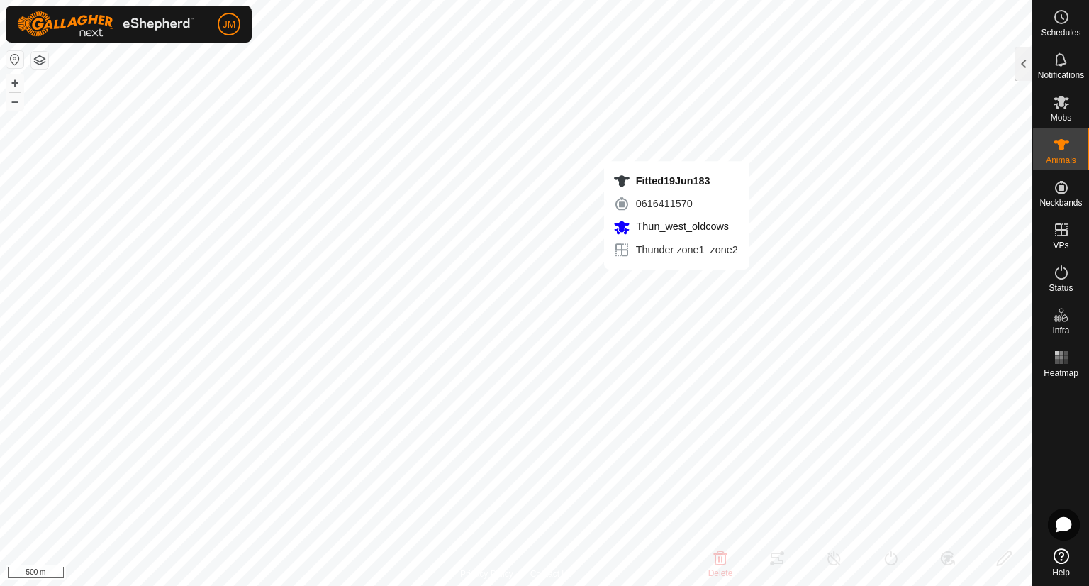
type input "-"
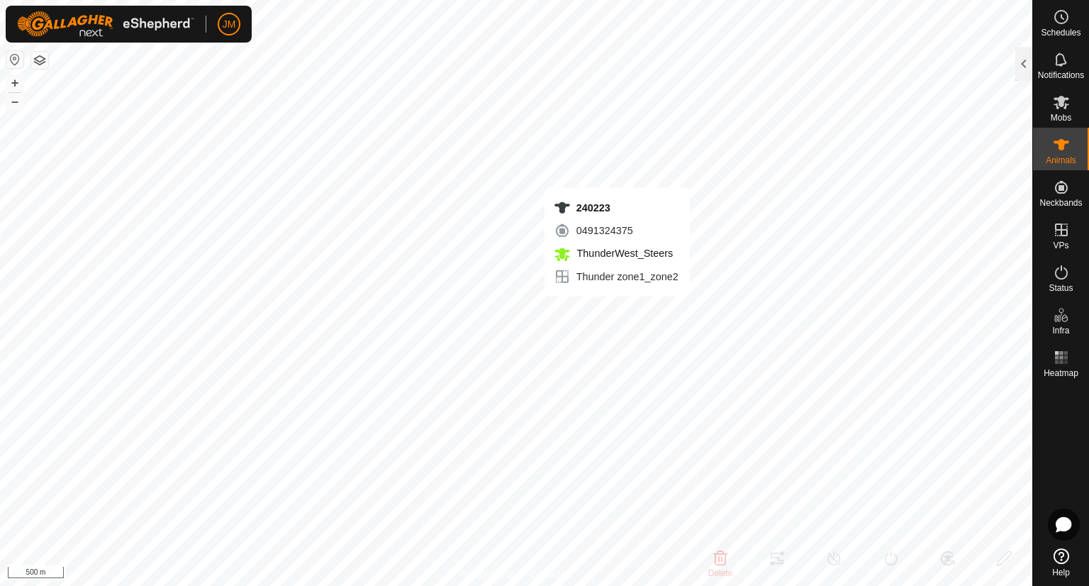
type input "240223"
type input "-"
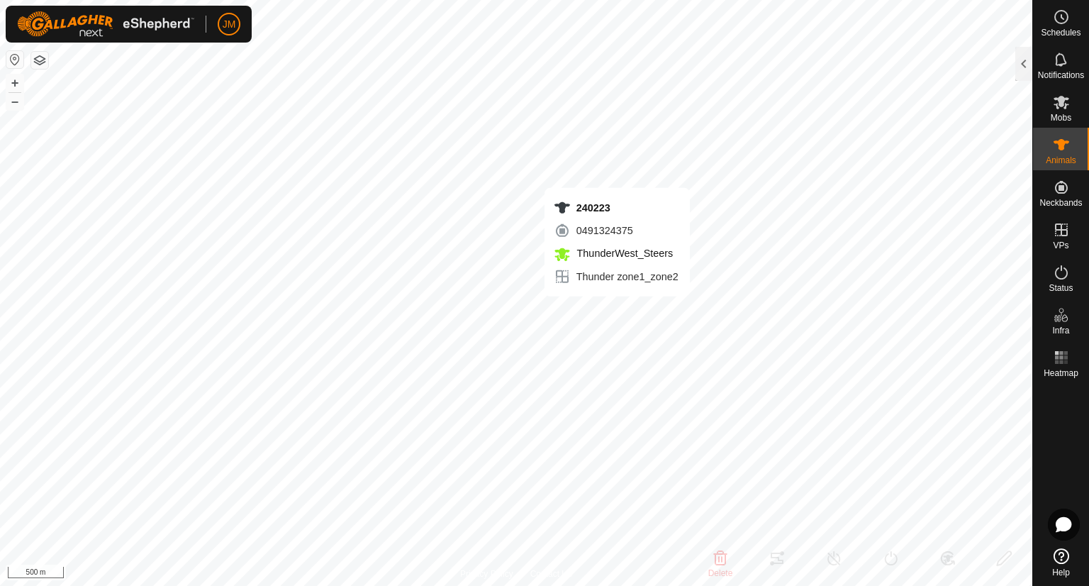
type input "-"
click at [14, 87] on button "+" at bounding box center [14, 82] width 17 height 17
click at [12, 83] on button "+" at bounding box center [14, 82] width 17 height 17
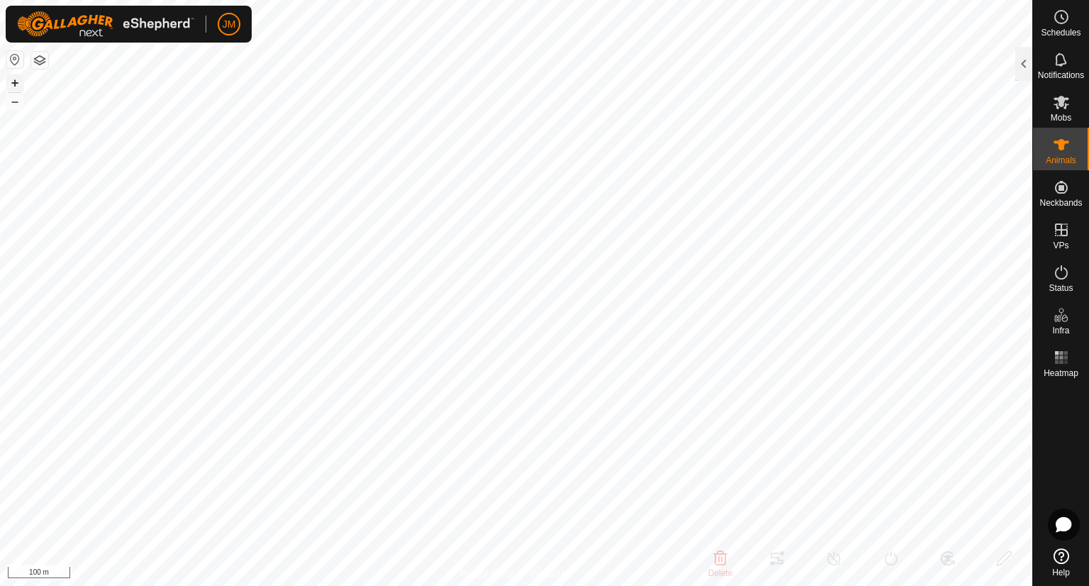
click at [12, 83] on button "+" at bounding box center [14, 82] width 17 height 17
type input "220621"
type input "-"
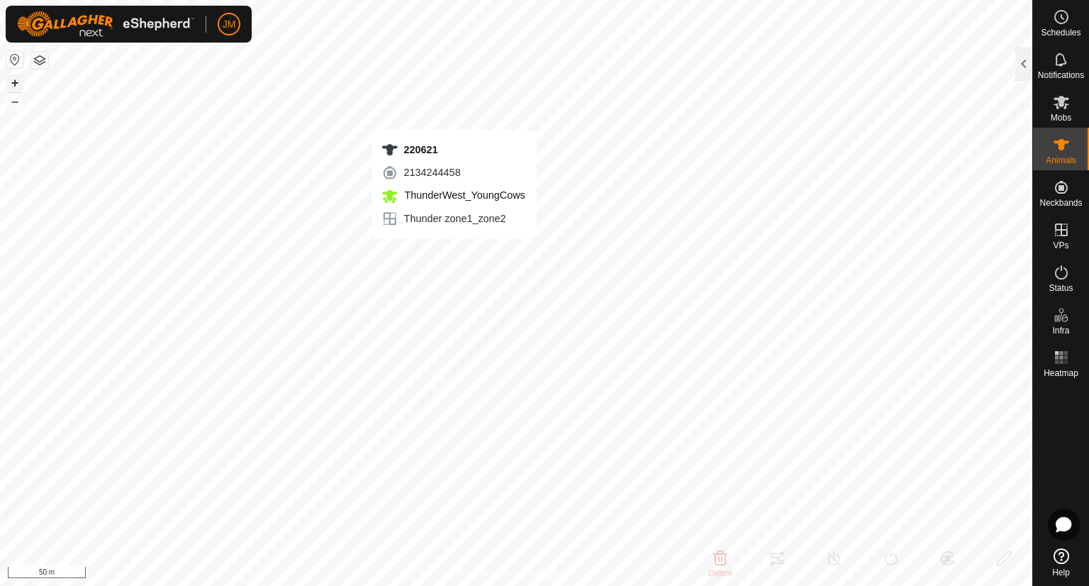
type input "-"
click at [15, 103] on button "–" at bounding box center [14, 101] width 17 height 17
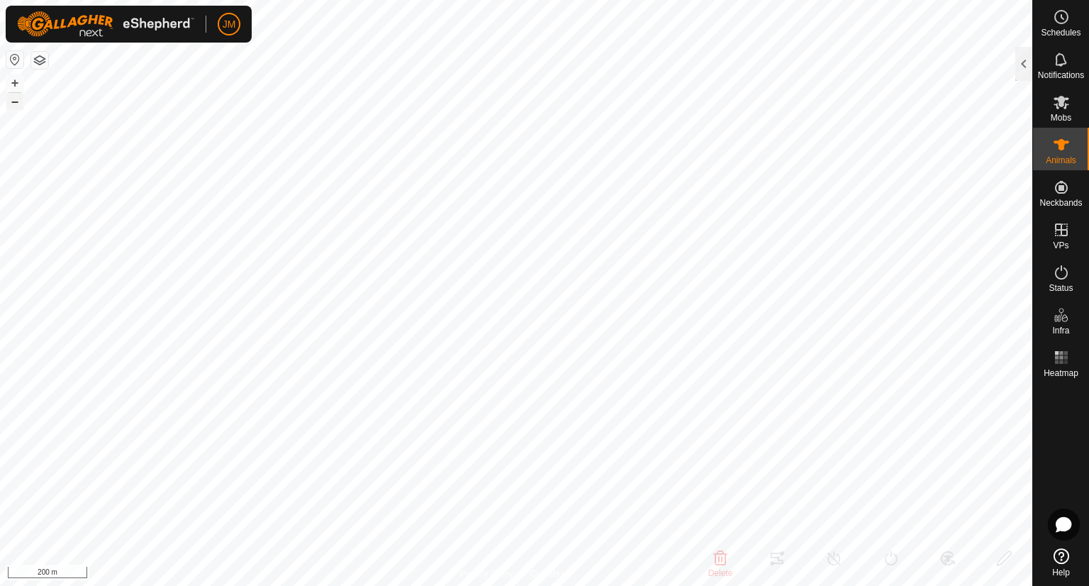
click at [15, 103] on button "–" at bounding box center [14, 101] width 17 height 17
click at [10, 100] on button "–" at bounding box center [14, 101] width 17 height 17
click at [14, 80] on button "+" at bounding box center [14, 82] width 17 height 17
type input "220621"
